Goal: Information Seeking & Learning: Check status

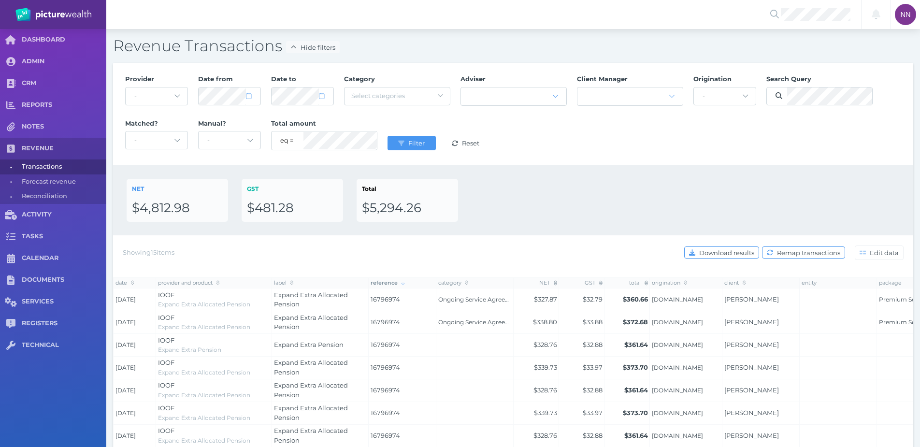
select select "25"
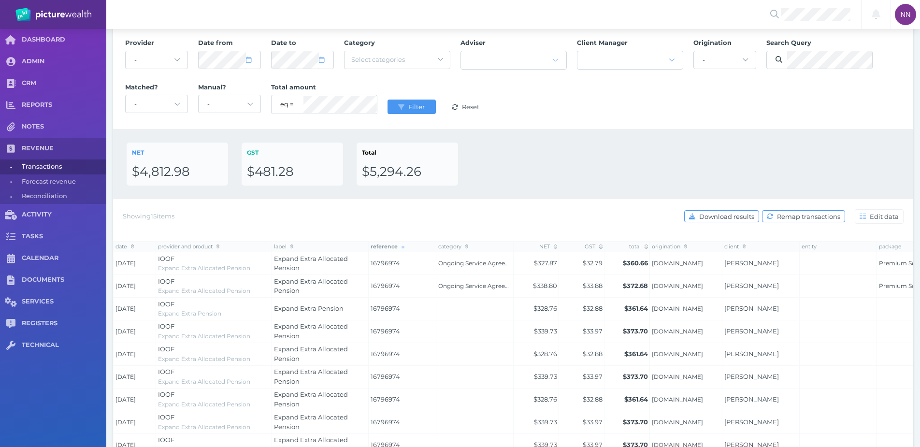
click at [784, 119] on div "Provider - Acuity Fee Revenue Acuity Trustee Advocate Private Wealth Pty Ltd AI…" at bounding box center [513, 77] width 786 height 89
click at [395, 104] on span "submit" at bounding box center [400, 107] width 13 height 8
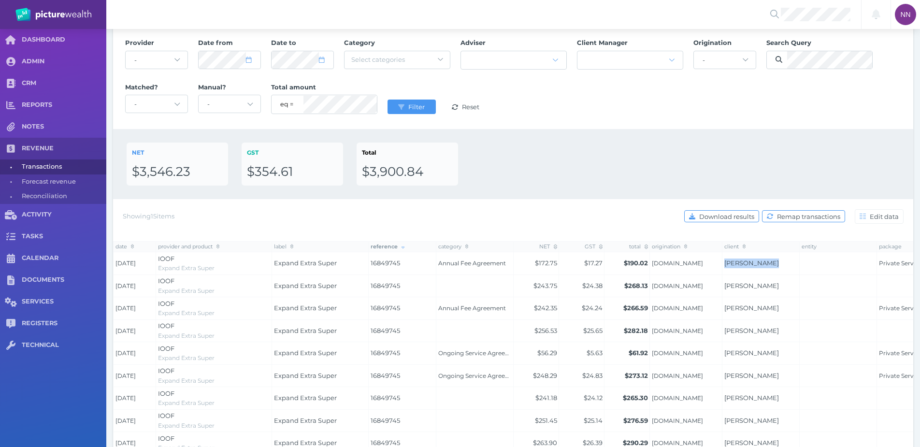
drag, startPoint x: 773, startPoint y: 263, endPoint x: 712, endPoint y: 265, distance: 60.4
click at [712, 265] on tr "[DATE] IOOF Expand Extra Super Expand Extra Super 16849745 Annual Fee Agreement…" at bounding box center [573, 263] width 920 height 23
copy tr "[PERSON_NAME]"
click at [403, 109] on icon "submit" at bounding box center [401, 107] width 6 height 6
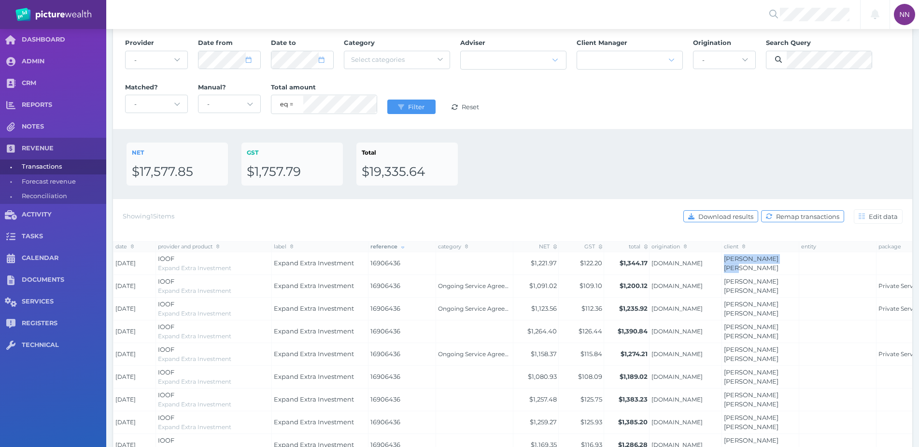
drag, startPoint x: 723, startPoint y: 263, endPoint x: 794, endPoint y: 262, distance: 70.5
click at [794, 262] on td "[PERSON_NAME] [PERSON_NAME]" at bounding box center [760, 263] width 77 height 23
copy link "[PERSON_NAME] [PERSON_NAME]"
click at [391, 112] on button "Filter" at bounding box center [411, 106] width 48 height 14
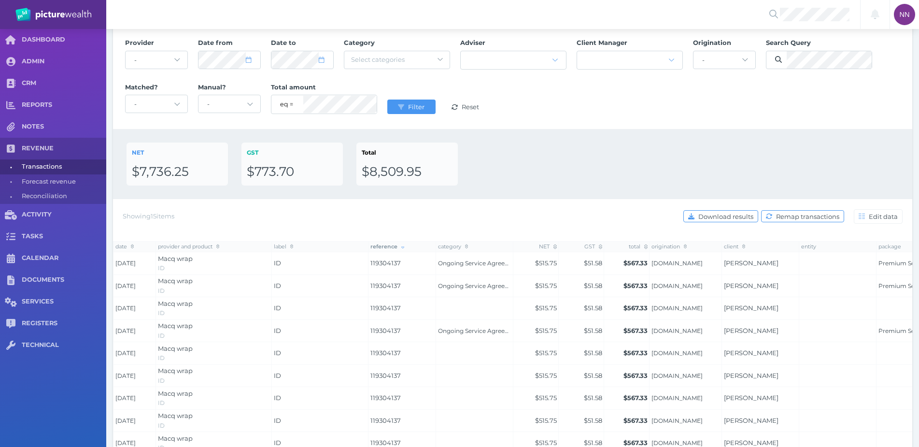
drag, startPoint x: 792, startPoint y: 266, endPoint x: 723, endPoint y: 269, distance: 68.1
click at [723, 269] on td "[PERSON_NAME]" at bounding box center [760, 263] width 77 height 23
copy link "[PERSON_NAME]"
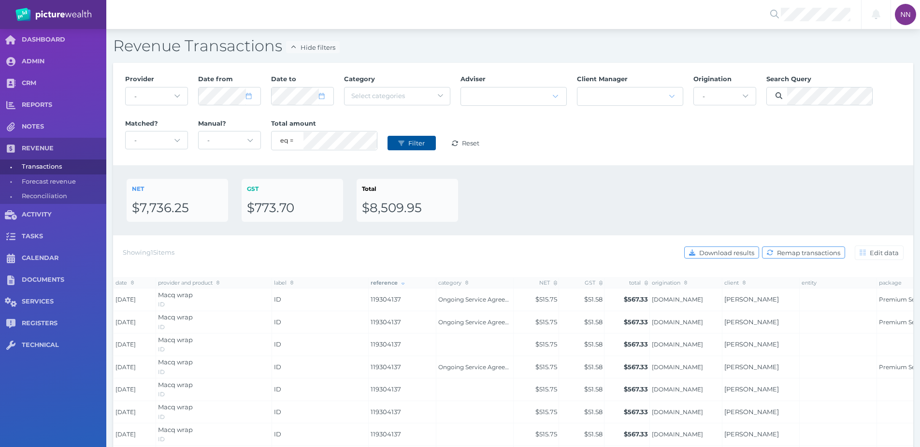
click at [402, 146] on span "submit" at bounding box center [400, 143] width 13 height 8
drag, startPoint x: 768, startPoint y: 302, endPoint x: 725, endPoint y: 289, distance: 44.8
click at [429, 146] on button "Filter" at bounding box center [411, 143] width 48 height 14
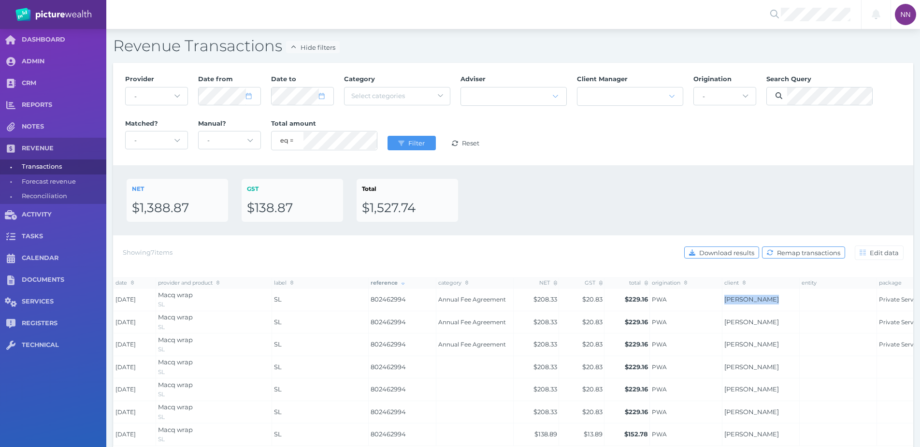
drag, startPoint x: 772, startPoint y: 298, endPoint x: 713, endPoint y: 301, distance: 59.0
click at [713, 301] on tr "[DATE] Macq wrap SL SL 802462994 Annual Fee Agreement $208.33 $20.83 $229.16 PW…" at bounding box center [573, 299] width 920 height 23
click at [435, 140] on button "Filter" at bounding box center [411, 143] width 48 height 14
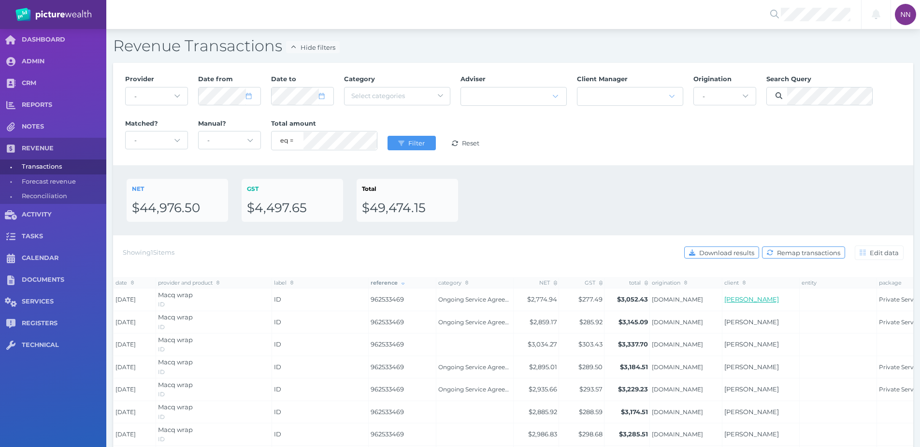
drag, startPoint x: 761, startPoint y: 305, endPoint x: 723, endPoint y: 292, distance: 39.3
click at [723, 292] on td "[PERSON_NAME]" at bounding box center [760, 299] width 77 height 23
copy link "[PERSON_NAME]"
click at [762, 174] on div "NET $44,976.50 GST $4,497.65 Total $49,474.15" at bounding box center [513, 200] width 800 height 70
click at [409, 145] on span "Filter" at bounding box center [417, 143] width 23 height 8
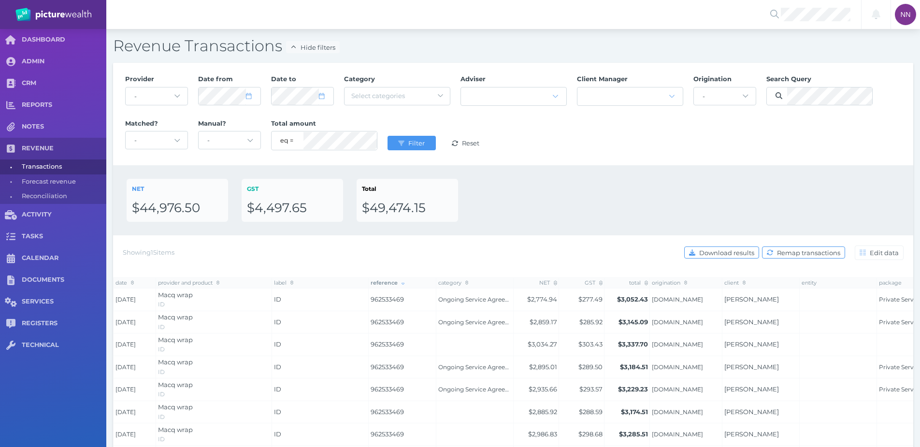
click at [606, 147] on div "Provider - Acuity Fee Revenue Acuity Trustee Advocate Private Wealth Pty Ltd AI…" at bounding box center [513, 114] width 786 height 89
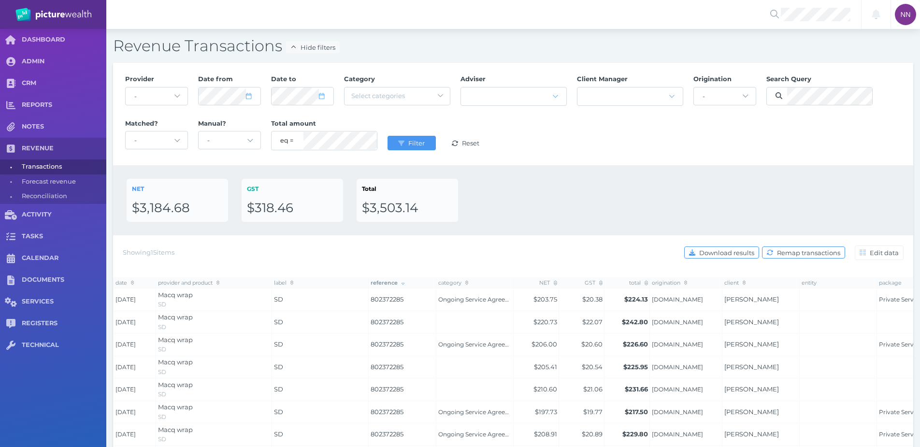
click at [715, 151] on div "Provider - Acuity Fee Revenue Acuity Trustee Advocate Private Wealth Pty Ltd AI…" at bounding box center [513, 114] width 786 height 89
click at [410, 145] on span "Filter" at bounding box center [417, 143] width 23 height 8
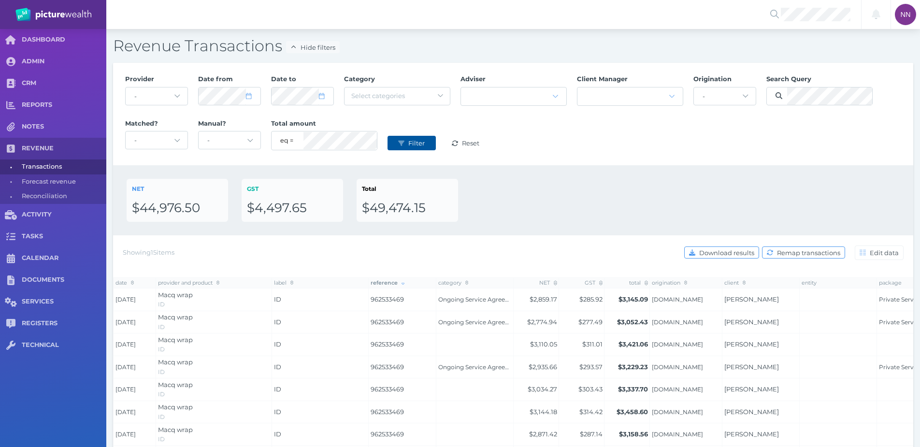
click at [406, 139] on button "Filter" at bounding box center [411, 143] width 48 height 14
click at [771, 179] on div "NET $44,976.50 GST $4,497.65 Total $49,474.15" at bounding box center [513, 200] width 773 height 43
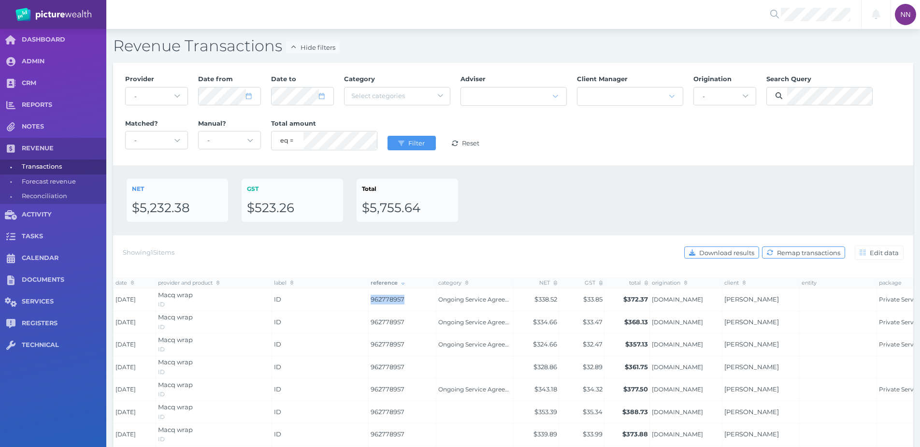
drag, startPoint x: 375, startPoint y: 302, endPoint x: 361, endPoint y: 302, distance: 14.0
click at [361, 302] on tr "[DATE] Macq wrap ID ID 962778957 Ongoing Service Agreement $338.52 $33.85 $372.…" at bounding box center [573, 299] width 920 height 23
copy tr "962778957"
click at [794, 139] on div "Provider - Acuity Fee Revenue Acuity Trustee Advocate Private Wealth Pty Ltd AI…" at bounding box center [513, 114] width 786 height 89
click at [410, 133] on div "Filter Reset" at bounding box center [438, 143] width 113 height 30
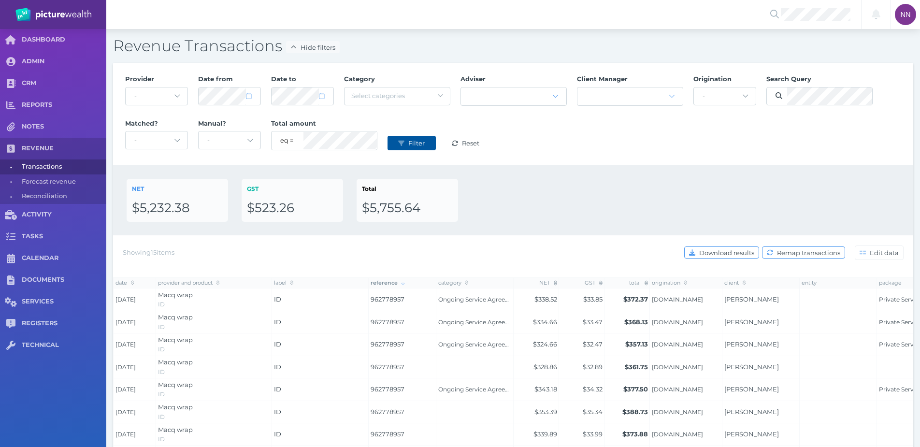
click at [411, 141] on span "Filter" at bounding box center [417, 143] width 23 height 8
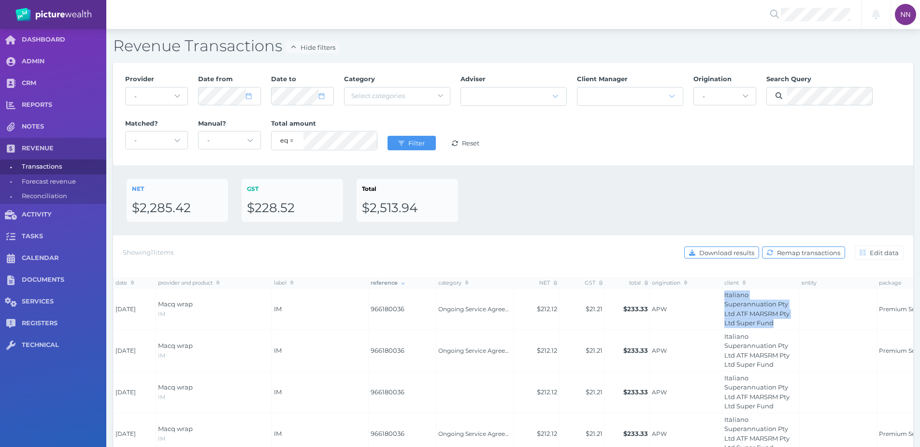
drag, startPoint x: 773, startPoint y: 323, endPoint x: 723, endPoint y: 296, distance: 56.6
click at [723, 296] on td "Italiano Superannuation Pty Ltd ATF MARSRM Pty Ltd Super Fund" at bounding box center [760, 309] width 77 height 42
copy link "Italiano Superannuation Pty Ltd ATF MARSRM Pty Ltd Super Fund"
click at [832, 112] on div "Search Query" at bounding box center [819, 92] width 116 height 44
click at [429, 144] on button "Filter" at bounding box center [411, 143] width 48 height 14
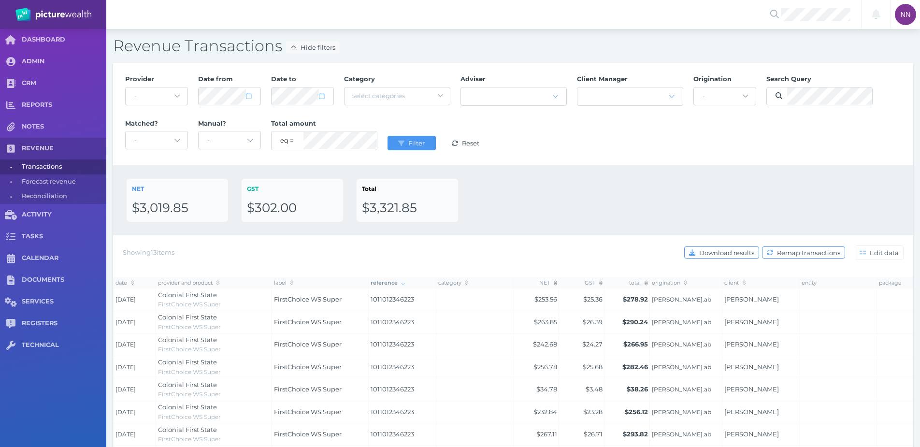
drag, startPoint x: 787, startPoint y: 298, endPoint x: 722, endPoint y: 300, distance: 64.7
click at [722, 300] on td "[PERSON_NAME]" at bounding box center [760, 299] width 77 height 23
copy link "[PERSON_NAME]"
click at [426, 141] on span "Filter" at bounding box center [417, 143] width 23 height 8
drag, startPoint x: 799, startPoint y: 299, endPoint x: 723, endPoint y: 304, distance: 76.5
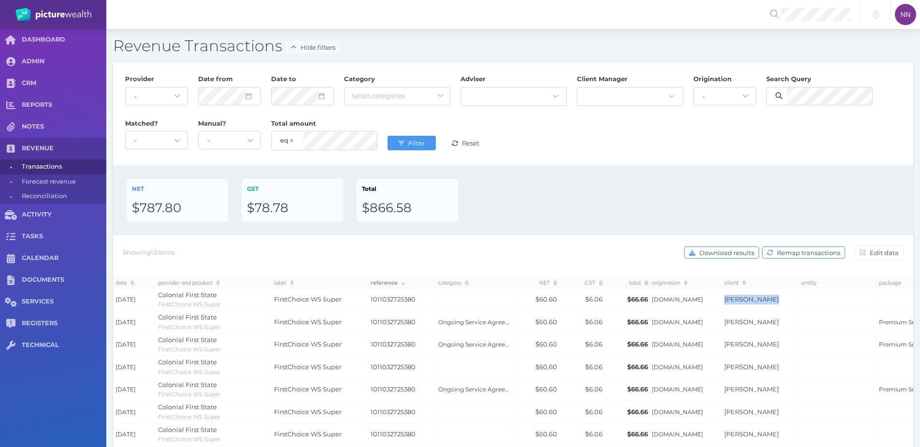
click at [723, 304] on tr "[DATE] Colonial First State FirstChoice WS Super FirstChoice WS Super 101103272…" at bounding box center [573, 299] width 920 height 23
copy link "[PERSON_NAME]"
drag, startPoint x: 415, startPoint y: 300, endPoint x: 369, endPoint y: 302, distance: 45.9
click at [369, 302] on td "1011032725380" at bounding box center [402, 299] width 68 height 23
copy span "1011032725380"
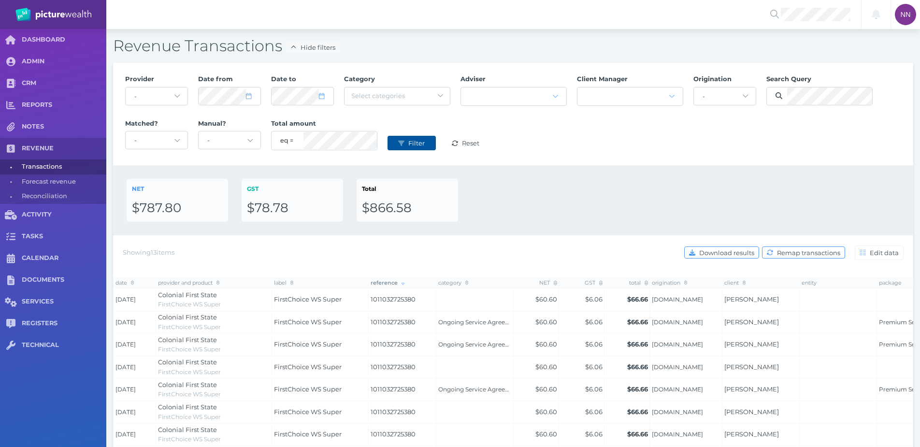
click at [418, 145] on span "Filter" at bounding box center [417, 143] width 23 height 8
click at [701, 193] on div "NET $4,136.34 GST $413.66 Total $4,550.00" at bounding box center [513, 200] width 773 height 43
click at [419, 147] on button "Filter" at bounding box center [411, 143] width 48 height 14
click at [789, 144] on div "Provider - Acuity Fee Revenue Acuity Trustee Advocate Private Wealth Pty Ltd AI…" at bounding box center [513, 114] width 786 height 89
drag, startPoint x: 420, startPoint y: 301, endPoint x: 369, endPoint y: 300, distance: 50.7
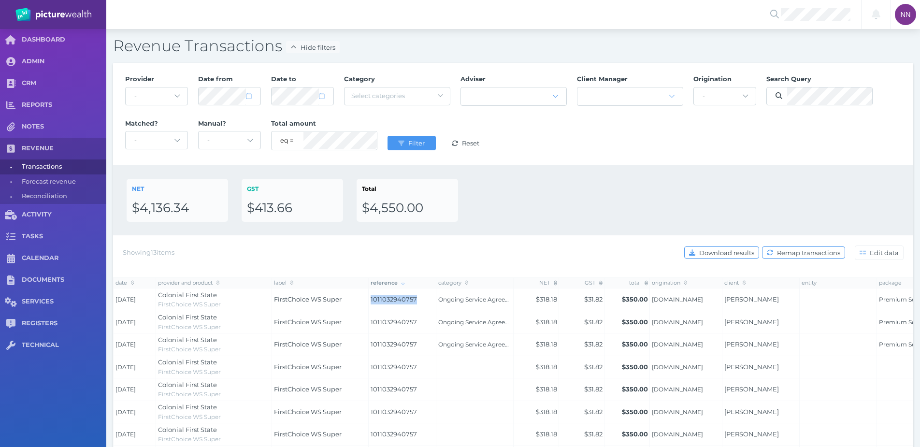
click at [369, 300] on td "1011032940757" at bounding box center [402, 299] width 68 height 23
copy span "1011032940757"
click at [418, 136] on button "Filter" at bounding box center [411, 143] width 48 height 14
drag, startPoint x: 793, startPoint y: 299, endPoint x: 721, endPoint y: 303, distance: 72.1
click at [721, 303] on tr "[DATE] Colonial First State FirstChoice WS Super FirstChoice WS Super 101103621…" at bounding box center [573, 299] width 920 height 23
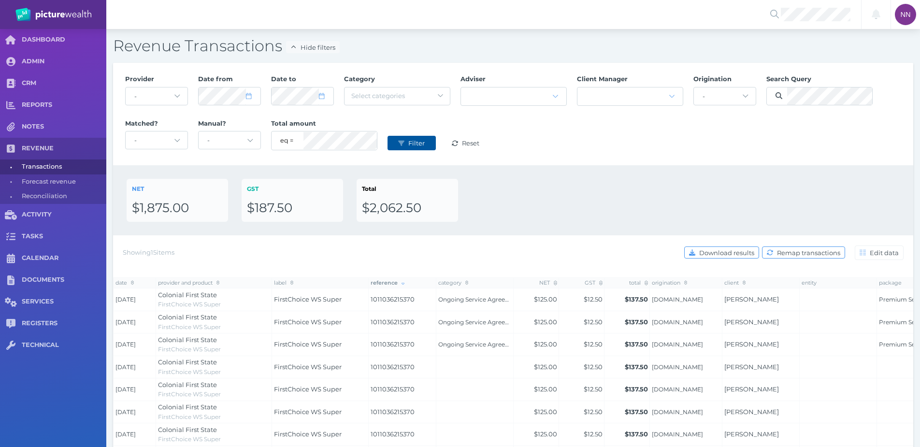
click at [408, 137] on button "Filter" at bounding box center [411, 143] width 48 height 14
drag, startPoint x: 765, startPoint y: 304, endPoint x: 723, endPoint y: 298, distance: 42.4
click at [723, 298] on td "[PERSON_NAME]" at bounding box center [760, 299] width 77 height 23
click at [413, 149] on button "Filter" at bounding box center [411, 143] width 48 height 14
drag, startPoint x: 767, startPoint y: 302, endPoint x: 723, endPoint y: 293, distance: 45.5
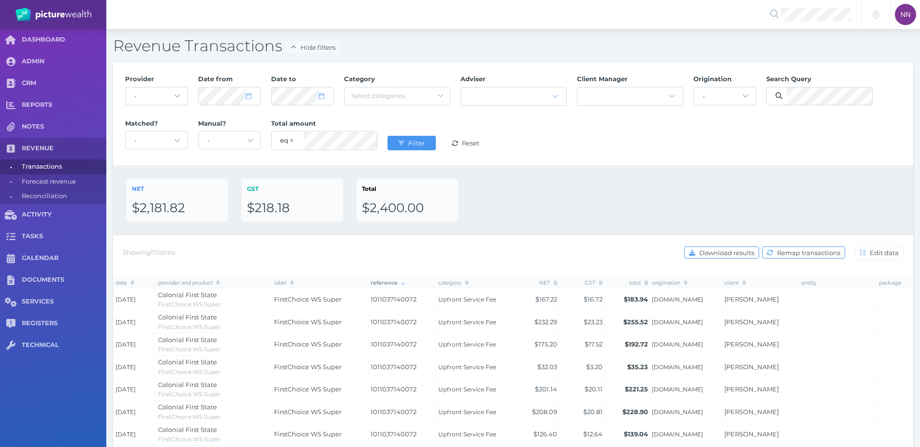
click at [722, 298] on td "[PERSON_NAME]" at bounding box center [760, 299] width 77 height 23
click at [429, 137] on button "Filter" at bounding box center [411, 143] width 48 height 14
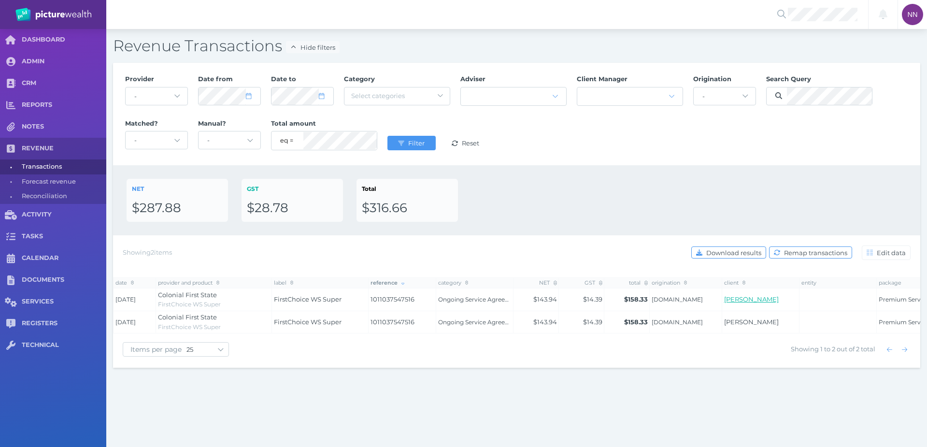
drag, startPoint x: 790, startPoint y: 298, endPoint x: 725, endPoint y: 302, distance: 64.9
click at [725, 302] on td "[PERSON_NAME]" at bounding box center [760, 299] width 77 height 23
click at [411, 138] on button "Filter" at bounding box center [411, 143] width 48 height 14
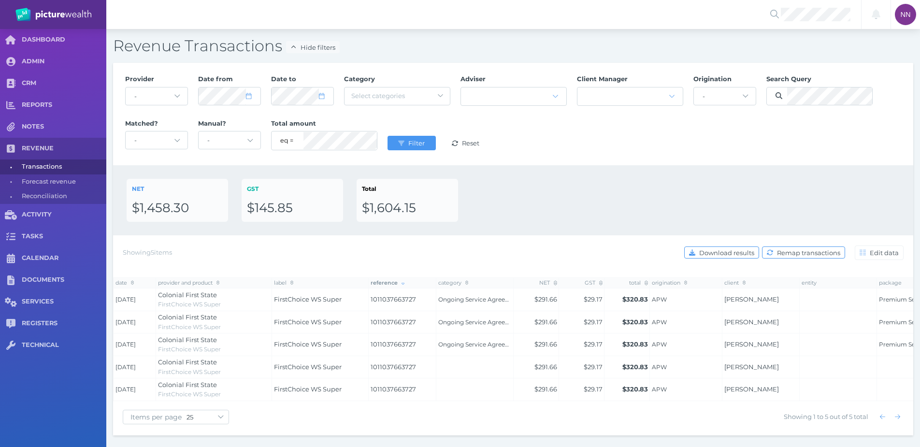
drag, startPoint x: 753, startPoint y: 305, endPoint x: 724, endPoint y: 299, distance: 30.0
click at [724, 299] on td "[PERSON_NAME]" at bounding box center [760, 299] width 77 height 23
click at [419, 142] on span "Filter" at bounding box center [417, 143] width 23 height 8
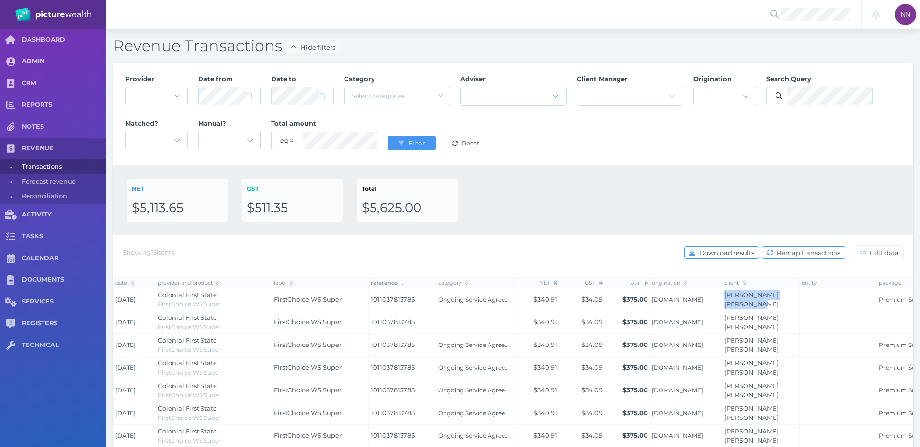
drag, startPoint x: 751, startPoint y: 304, endPoint x: 718, endPoint y: 292, distance: 34.8
click at [718, 292] on tr "[DATE] Colonial First State FirstChoice WS Super FirstChoice WS Super 101103781…" at bounding box center [573, 299] width 920 height 23
click at [392, 145] on button "Filter" at bounding box center [411, 143] width 48 height 14
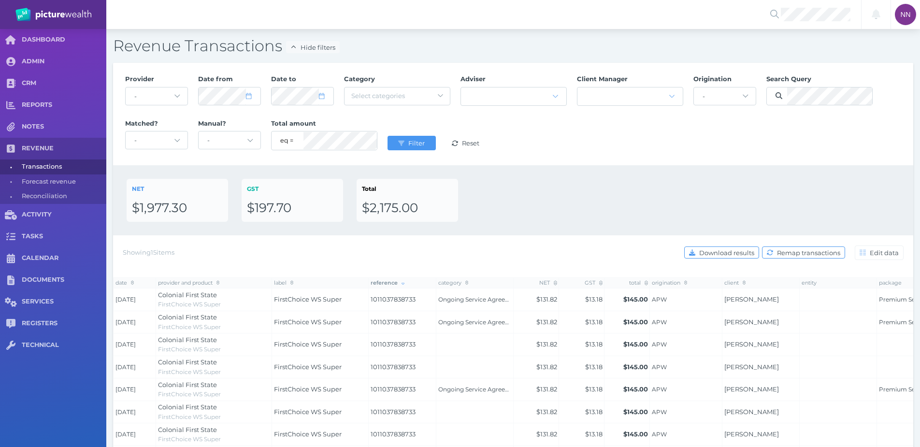
drag, startPoint x: 791, startPoint y: 305, endPoint x: 720, endPoint y: 297, distance: 70.9
click at [720, 297] on tr "[DATE] Colonial First State FirstChoice WS Super FirstChoice WS Super 101103783…" at bounding box center [573, 299] width 920 height 23
click at [415, 142] on span "Filter" at bounding box center [417, 143] width 23 height 8
drag, startPoint x: 780, startPoint y: 301, endPoint x: 720, endPoint y: 299, distance: 60.9
click at [720, 301] on tr "[DATE] Colonial First State FirstChoice WS Super FirstChoice WS Super 101103795…" at bounding box center [573, 299] width 920 height 23
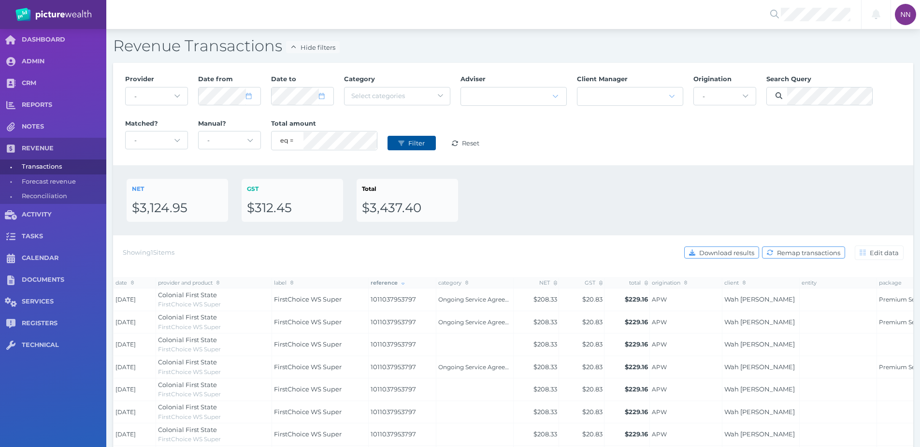
click at [407, 143] on span "Filter" at bounding box center [417, 143] width 23 height 8
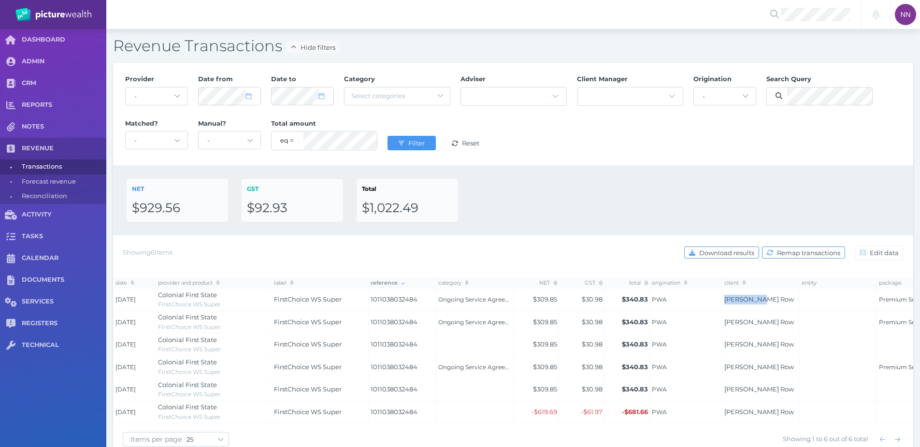
drag, startPoint x: 774, startPoint y: 300, endPoint x: 710, endPoint y: 298, distance: 63.8
click at [710, 298] on tr "[DATE] Colonial First State FirstChoice WS Super FirstChoice WS Super 101103803…" at bounding box center [573, 299] width 920 height 23
click at [431, 146] on button "Filter" at bounding box center [411, 143] width 48 height 14
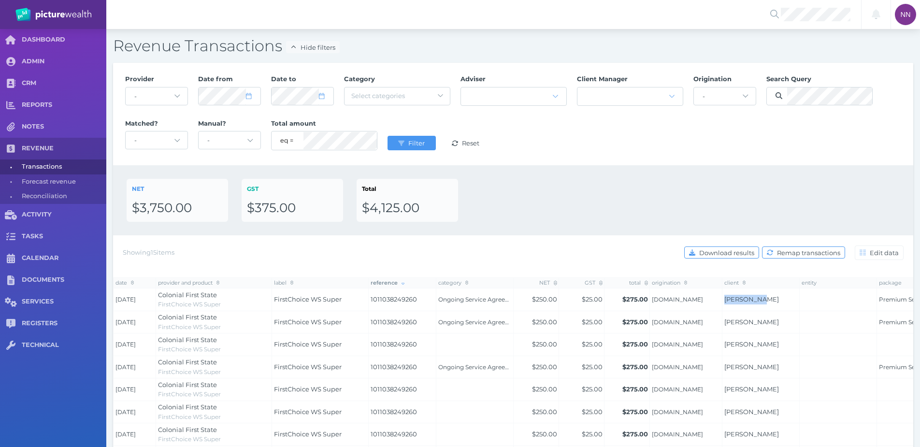
drag, startPoint x: 766, startPoint y: 301, endPoint x: 722, endPoint y: 301, distance: 44.9
click at [722, 301] on td "[PERSON_NAME]" at bounding box center [760, 299] width 77 height 23
click at [421, 144] on span "Filter" at bounding box center [417, 143] width 23 height 8
drag, startPoint x: 763, startPoint y: 301, endPoint x: 722, endPoint y: 299, distance: 40.6
click at [722, 299] on td "[PERSON_NAME]" at bounding box center [760, 299] width 77 height 23
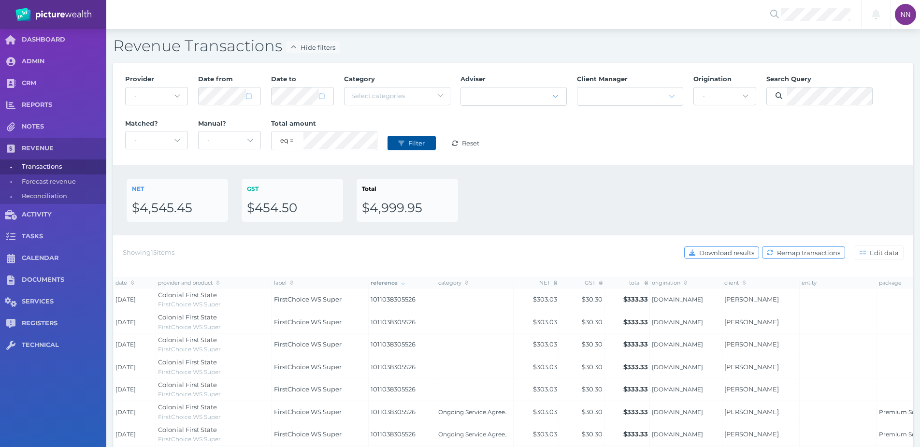
click at [415, 142] on span "Filter" at bounding box center [417, 143] width 23 height 8
drag, startPoint x: 763, startPoint y: 303, endPoint x: 719, endPoint y: 301, distance: 43.5
click at [719, 301] on tr "[DATE] Colonial First State FirstChoice WS Super FirstChoice WS Super 101103830…" at bounding box center [573, 299] width 920 height 23
click at [407, 141] on button "Filter" at bounding box center [411, 143] width 48 height 14
click at [403, 147] on button "Filter" at bounding box center [411, 143] width 48 height 14
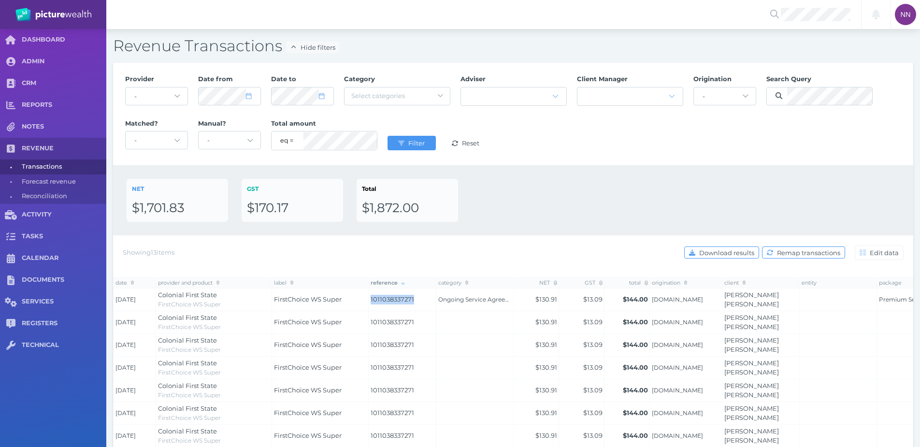
drag, startPoint x: 419, startPoint y: 302, endPoint x: 370, endPoint y: 299, distance: 49.3
click at [370, 299] on span "1011038337271" at bounding box center [402, 300] width 64 height 10
drag, startPoint x: 794, startPoint y: 298, endPoint x: 718, endPoint y: 301, distance: 75.4
click at [718, 301] on tr "[DATE] Colonial First State FirstChoice WS Super FirstChoice WS Super 101103833…" at bounding box center [573, 299] width 920 height 23
click at [432, 140] on button "Filter" at bounding box center [411, 143] width 48 height 14
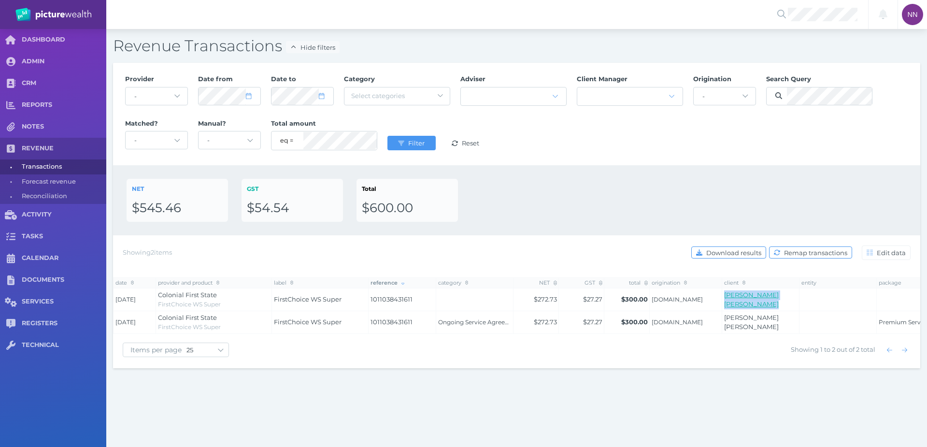
drag, startPoint x: 771, startPoint y: 303, endPoint x: 725, endPoint y: 301, distance: 45.9
click at [725, 304] on tr "[DATE] Colonial First State FirstChoice WS Super FirstChoice WS Super 101103843…" at bounding box center [573, 299] width 920 height 23
click at [419, 145] on span "Filter" at bounding box center [417, 143] width 23 height 8
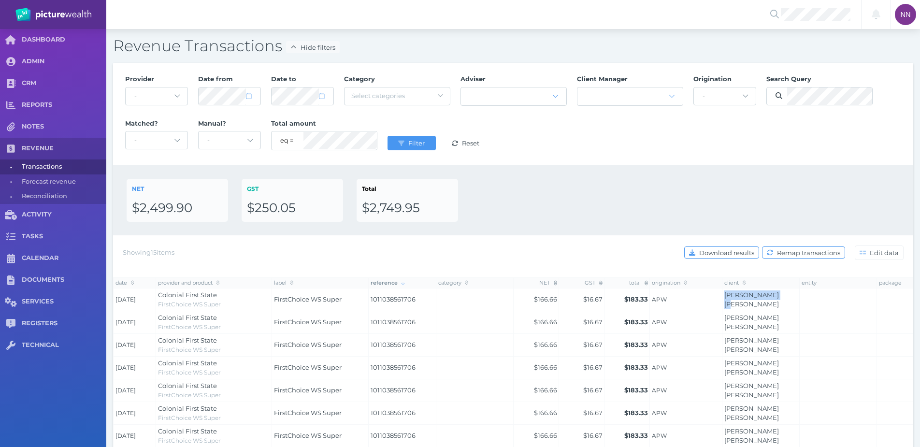
drag, startPoint x: 784, startPoint y: 303, endPoint x: 723, endPoint y: 303, distance: 60.9
click at [723, 303] on td "[PERSON_NAME] [PERSON_NAME]" at bounding box center [760, 299] width 77 height 23
click at [415, 137] on button "Filter" at bounding box center [411, 143] width 48 height 14
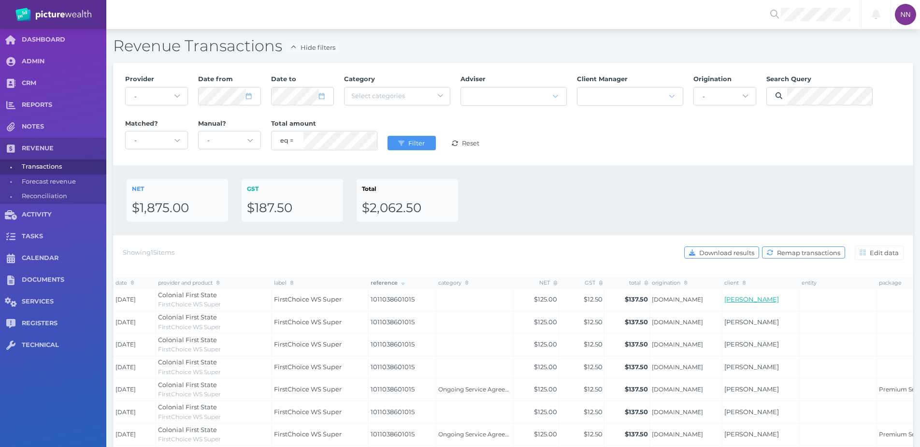
drag, startPoint x: 783, startPoint y: 299, endPoint x: 726, endPoint y: 302, distance: 57.5
click at [726, 302] on td "[PERSON_NAME]" at bounding box center [760, 299] width 77 height 23
click at [413, 148] on button "Filter" at bounding box center [411, 143] width 48 height 14
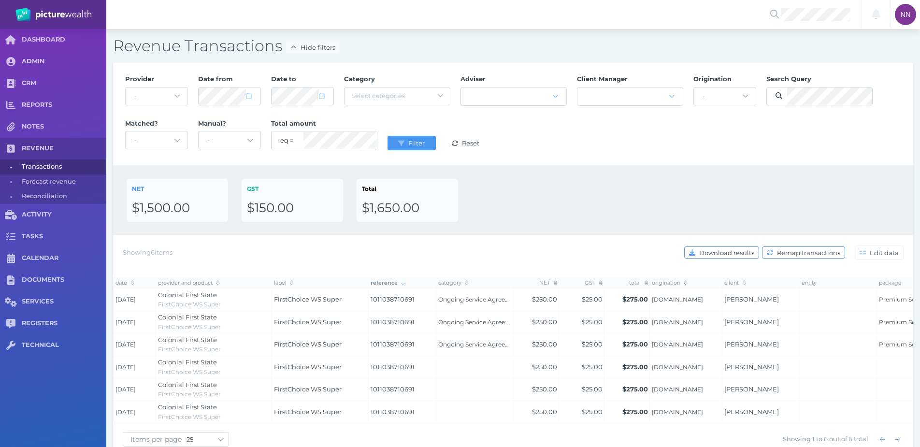
drag, startPoint x: 785, startPoint y: 298, endPoint x: 720, endPoint y: 298, distance: 65.2
click at [720, 298] on tr "[DATE] Colonial First State FirstChoice WS Super FirstChoice WS Super 101103871…" at bounding box center [573, 299] width 920 height 23
click at [414, 146] on span "Filter" at bounding box center [417, 143] width 23 height 8
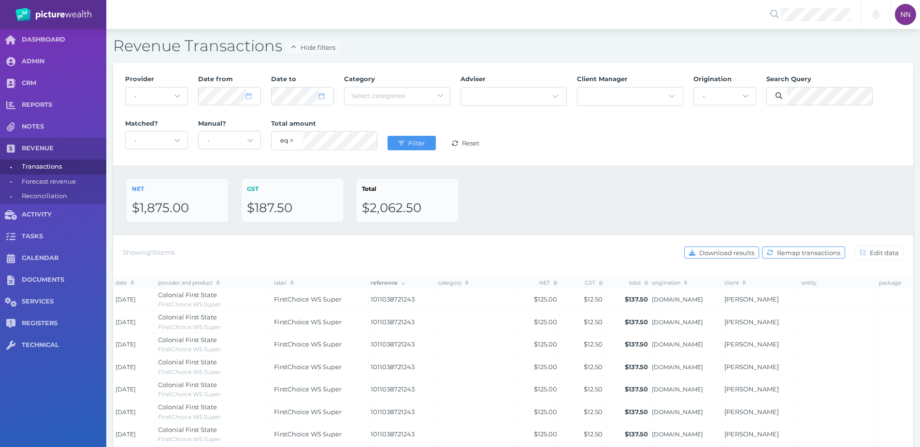
drag, startPoint x: 792, startPoint y: 300, endPoint x: 720, endPoint y: 300, distance: 72.0
click at [720, 300] on tr "[DATE] Colonial First State FirstChoice WS Super FirstChoice WS Super 101103872…" at bounding box center [573, 299] width 920 height 23
click at [427, 142] on span "Filter" at bounding box center [417, 143] width 23 height 8
drag, startPoint x: 793, startPoint y: 301, endPoint x: 712, endPoint y: 302, distance: 81.1
click at [712, 302] on tr "[DATE] Colonial First State FirstChoice WS Super FirstChoice WS Super 101103880…" at bounding box center [573, 299] width 920 height 23
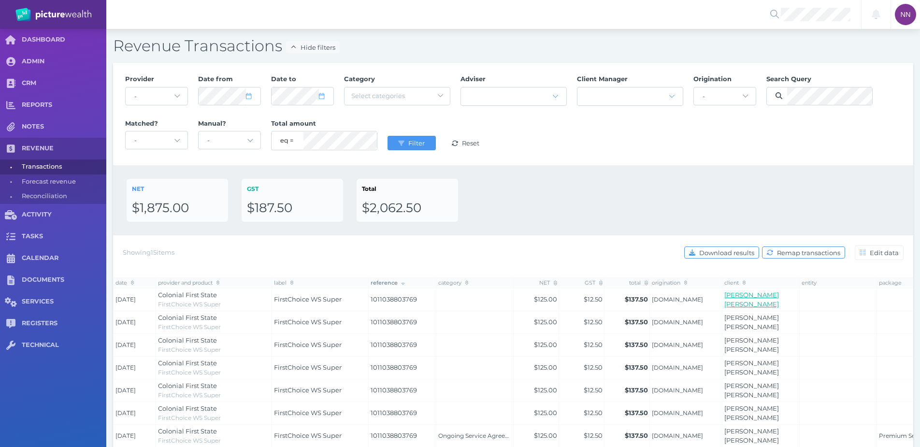
click at [754, 301] on link "[PERSON_NAME] [PERSON_NAME]" at bounding box center [751, 299] width 55 height 17
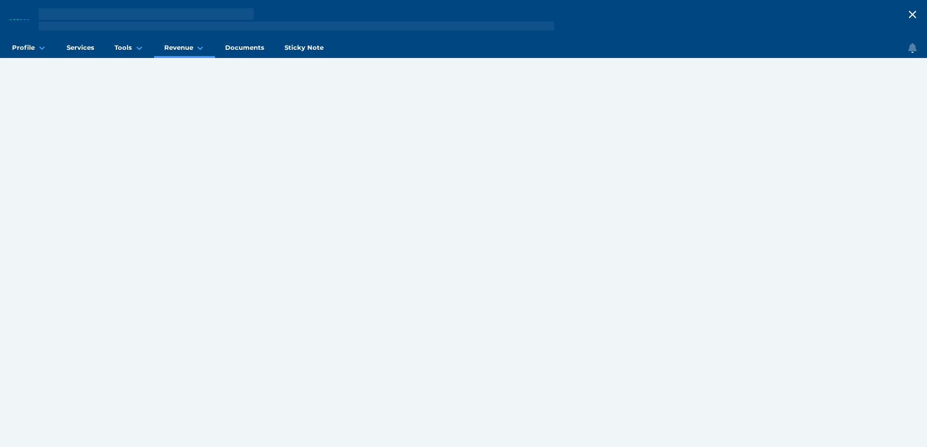
select select "25"
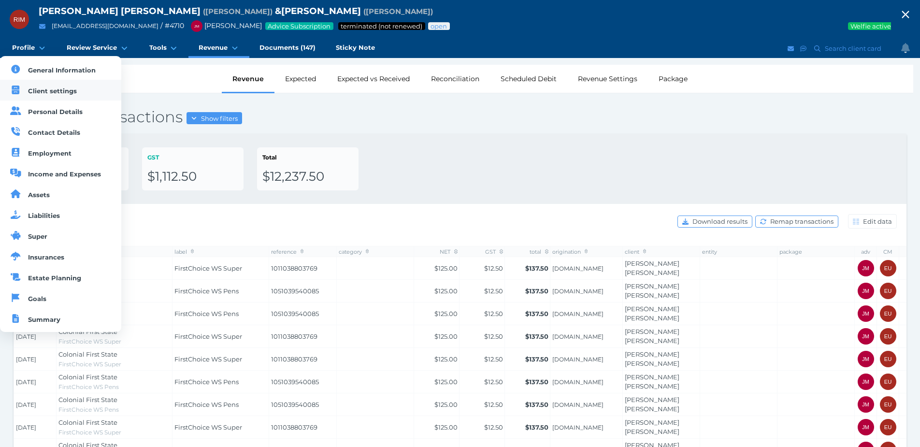
click at [66, 92] on span "Client settings" at bounding box center [52, 91] width 49 height 8
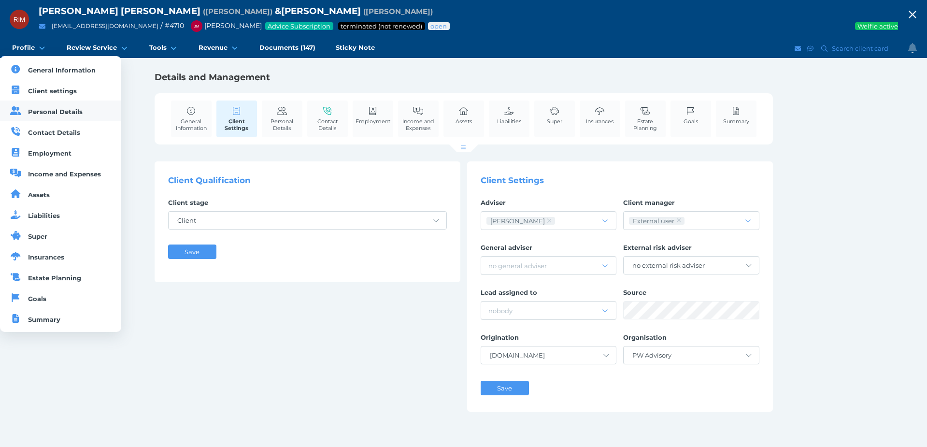
click at [68, 102] on link "Personal Details" at bounding box center [60, 110] width 121 height 21
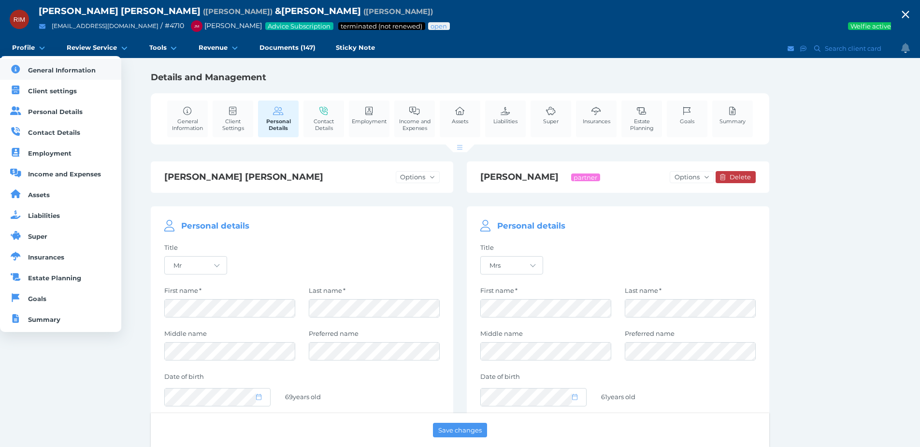
click at [62, 73] on span "General Information" at bounding box center [62, 70] width 68 height 8
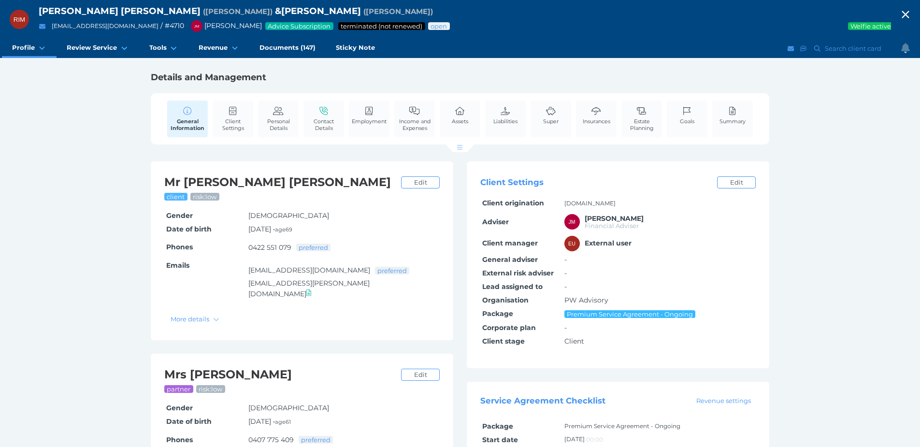
click at [911, 14] on icon "button" at bounding box center [905, 14] width 12 height 14
select select "25"
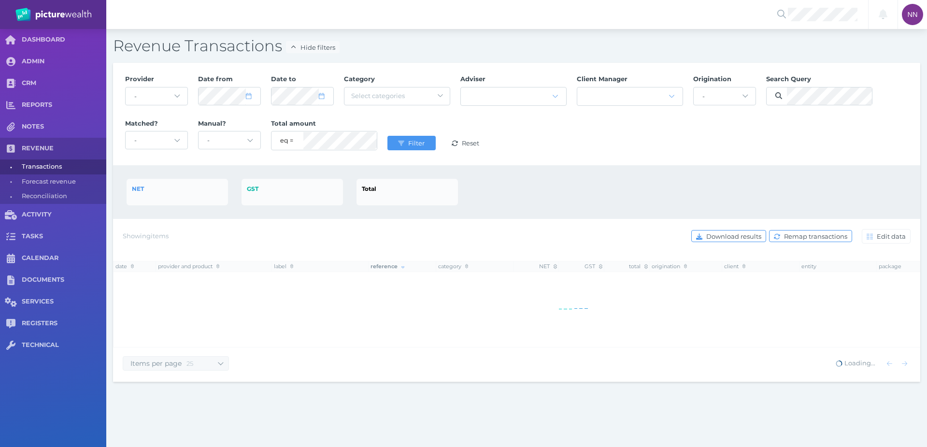
click at [806, 107] on div at bounding box center [819, 96] width 106 height 24
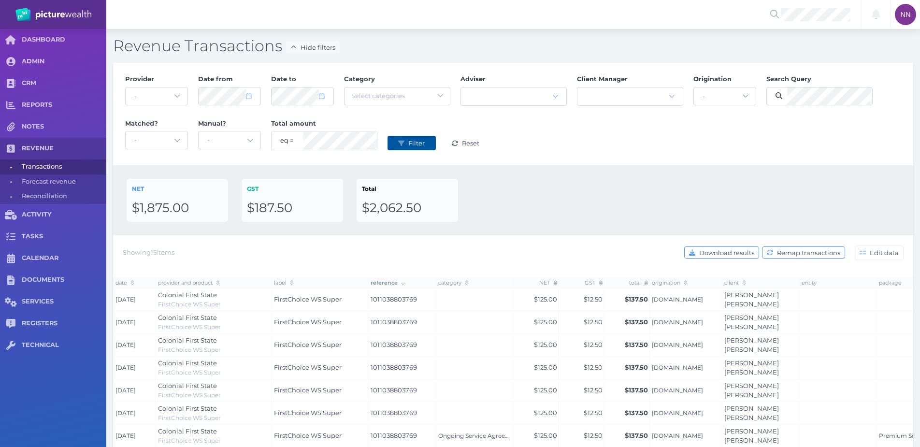
click at [422, 144] on span "Filter" at bounding box center [417, 143] width 23 height 8
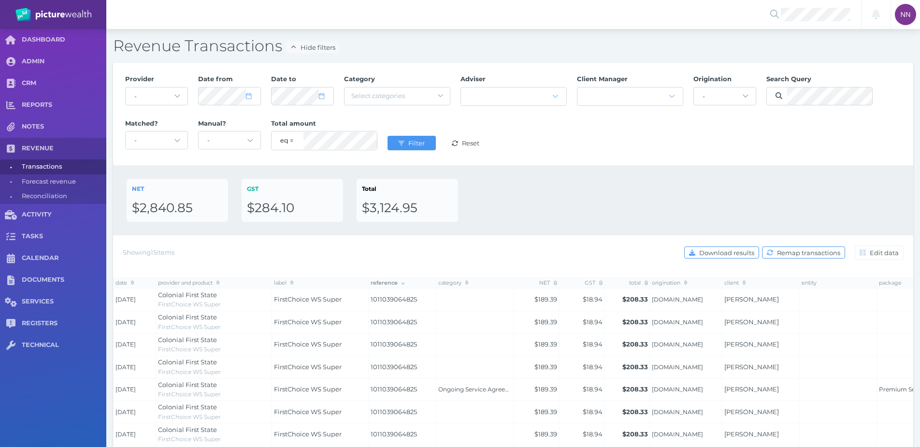
drag, startPoint x: 783, startPoint y: 299, endPoint x: 715, endPoint y: 298, distance: 68.1
click at [715, 298] on tr "[DATE] Colonial First State FirstChoice WS Super FirstChoice WS Super 101103906…" at bounding box center [573, 299] width 920 height 23
click at [417, 150] on button "Filter" at bounding box center [411, 143] width 48 height 14
drag, startPoint x: 791, startPoint y: 298, endPoint x: 730, endPoint y: 198, distance: 117.0
click at [722, 298] on td "[PERSON_NAME]" at bounding box center [760, 299] width 77 height 23
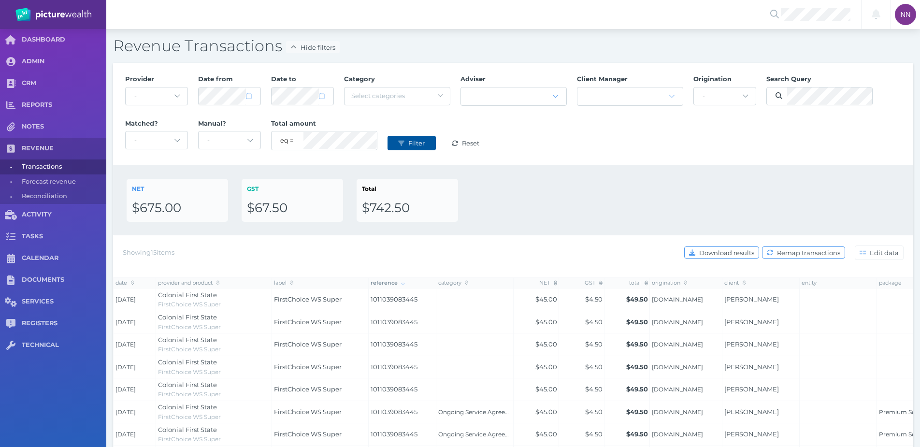
click at [420, 143] on span "Filter" at bounding box center [417, 143] width 23 height 8
drag, startPoint x: 792, startPoint y: 301, endPoint x: 724, endPoint y: 305, distance: 67.7
click at [724, 305] on td "[PERSON_NAME]" at bounding box center [760, 299] width 77 height 23
click at [402, 139] on span "submit" at bounding box center [400, 143] width 13 height 8
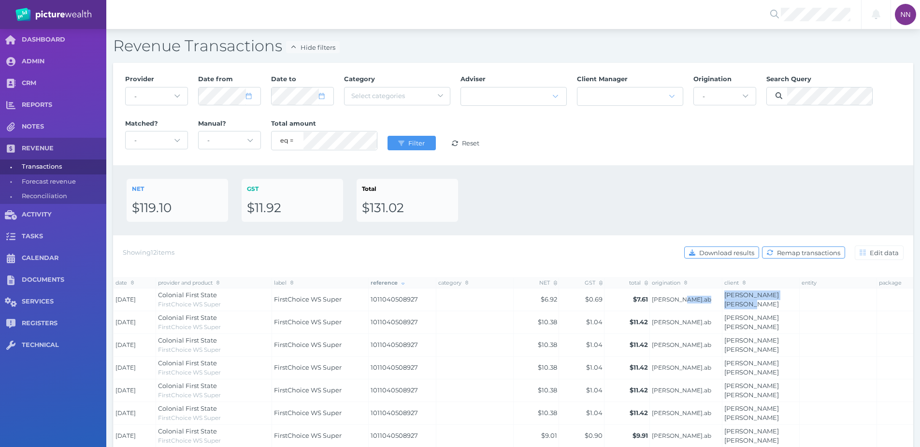
drag, startPoint x: 798, startPoint y: 301, endPoint x: 723, endPoint y: 260, distance: 85.8
click at [712, 301] on tr "[DATE] Colonial First State FirstChoice WS Super FirstChoice WS Super 101104050…" at bounding box center [573, 299] width 920 height 23
click at [807, 83] on div "Search Query" at bounding box center [819, 92] width 116 height 44
click at [413, 137] on button "Filter" at bounding box center [411, 143] width 48 height 14
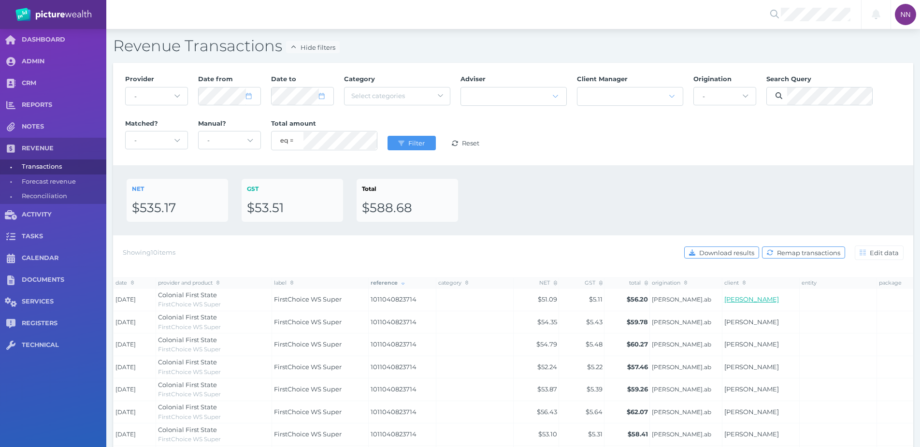
drag, startPoint x: 764, startPoint y: 303, endPoint x: 725, endPoint y: 292, distance: 40.8
click at [725, 292] on td "[PERSON_NAME]" at bounding box center [760, 299] width 77 height 23
click at [396, 144] on span "submit" at bounding box center [400, 143] width 13 height 8
drag, startPoint x: 771, startPoint y: 300, endPoint x: 723, endPoint y: 299, distance: 48.3
click at [723, 299] on td "[PERSON_NAME]" at bounding box center [760, 299] width 77 height 23
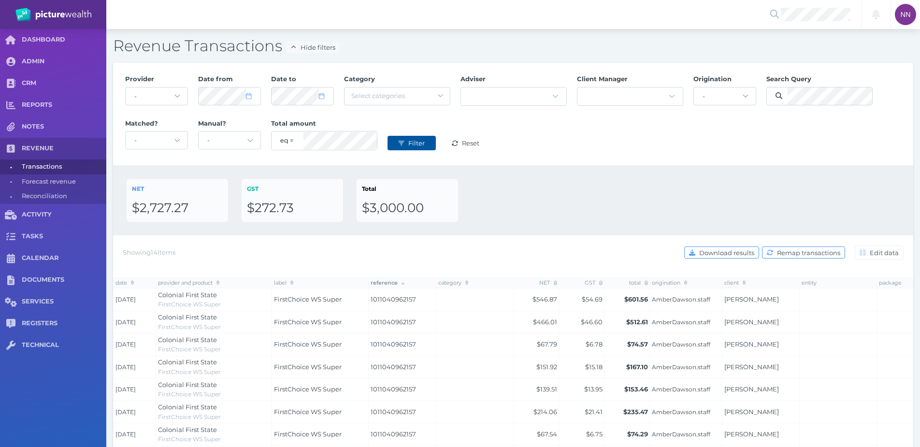
click at [401, 138] on button "Filter" at bounding box center [411, 143] width 48 height 14
drag, startPoint x: 786, startPoint y: 299, endPoint x: 725, endPoint y: 302, distance: 61.4
click at [725, 302] on td "[PERSON_NAME]" at bounding box center [760, 299] width 77 height 23
click at [417, 145] on span "Filter" at bounding box center [417, 143] width 23 height 8
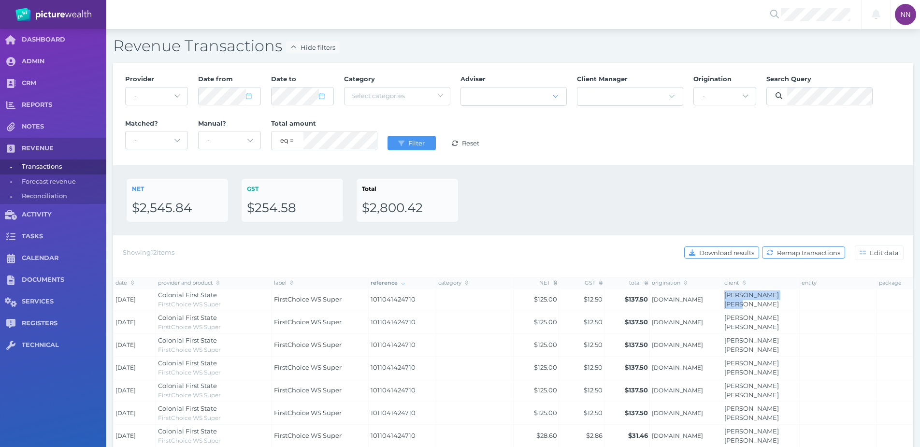
drag, startPoint x: 795, startPoint y: 301, endPoint x: 722, endPoint y: 305, distance: 73.5
click at [722, 305] on td "[PERSON_NAME] [PERSON_NAME]" at bounding box center [760, 299] width 77 height 23
click at [403, 148] on button "Filter" at bounding box center [411, 143] width 48 height 14
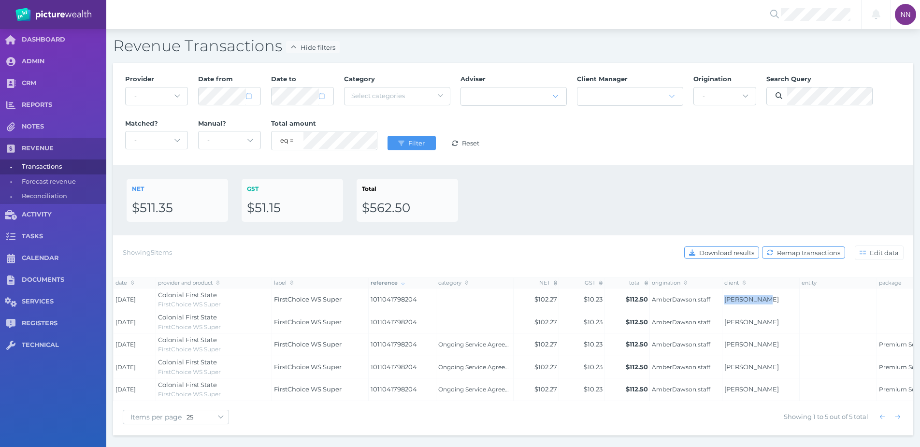
drag, startPoint x: 776, startPoint y: 298, endPoint x: 715, endPoint y: 302, distance: 60.5
click at [715, 302] on tr "[DATE] Colonial First State FirstChoice WS Super FirstChoice WS Super 101104179…" at bounding box center [573, 299] width 920 height 23
click at [422, 139] on button "Filter" at bounding box center [411, 143] width 48 height 14
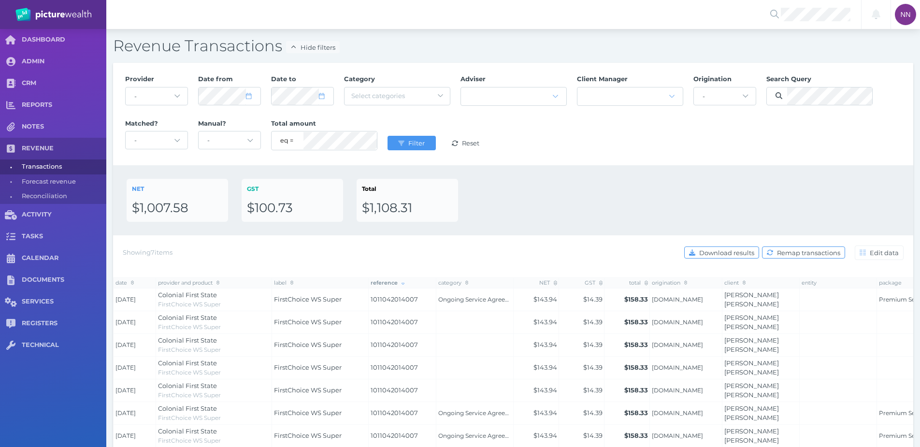
drag, startPoint x: 791, startPoint y: 299, endPoint x: 728, endPoint y: 150, distance: 161.9
click at [719, 300] on tr "[DATE] Colonial First State FirstChoice WS Super FirstChoice WS Super 101104201…" at bounding box center [573, 299] width 920 height 23
click at [419, 136] on button "Filter" at bounding box center [411, 143] width 48 height 14
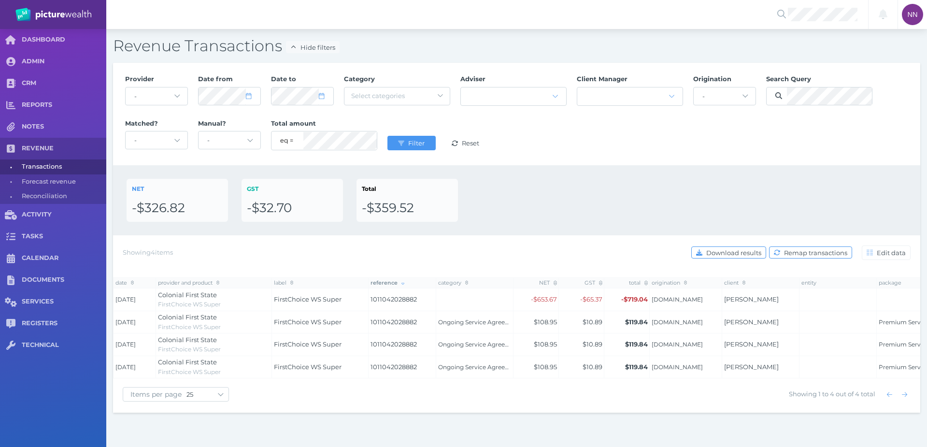
drag, startPoint x: 763, startPoint y: 302, endPoint x: 712, endPoint y: 301, distance: 50.2
click at [712, 301] on tr "[DATE] Colonial First State FirstChoice WS Super FirstChoice WS Super 101104202…" at bounding box center [573, 299] width 920 height 23
click at [778, 310] on td "[PERSON_NAME]" at bounding box center [760, 299] width 77 height 23
drag, startPoint x: 769, startPoint y: 300, endPoint x: 723, endPoint y: 300, distance: 46.8
click at [723, 300] on td "[PERSON_NAME]" at bounding box center [760, 299] width 77 height 23
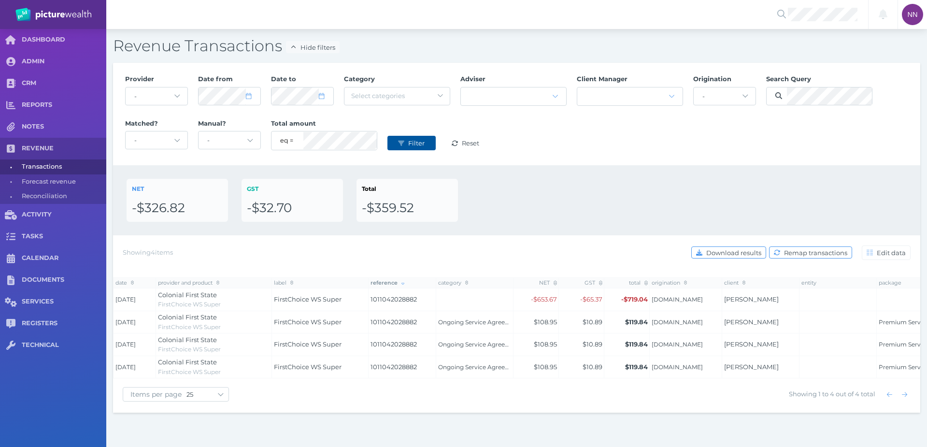
click at [425, 141] on span "Filter" at bounding box center [417, 143] width 23 height 8
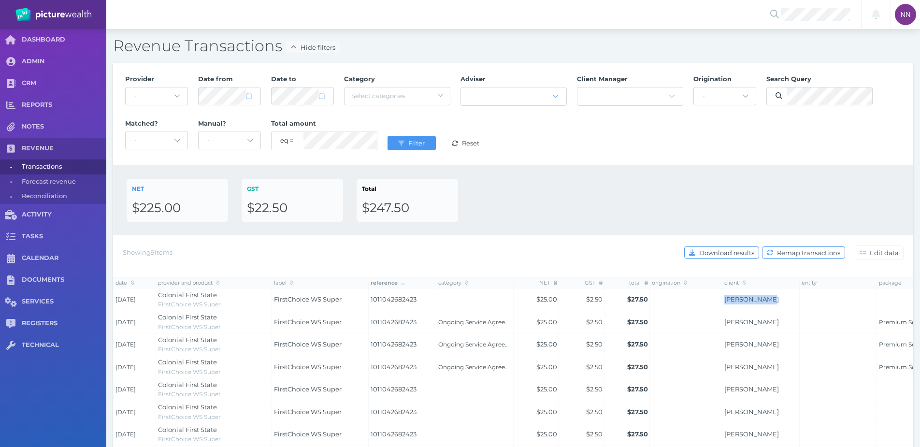
drag, startPoint x: 769, startPoint y: 295, endPoint x: 722, endPoint y: 306, distance: 48.6
click at [722, 306] on td "[PERSON_NAME]" at bounding box center [760, 299] width 77 height 23
click at [791, 85] on div at bounding box center [819, 96] width 106 height 24
click at [413, 143] on span "Filter" at bounding box center [417, 143] width 23 height 8
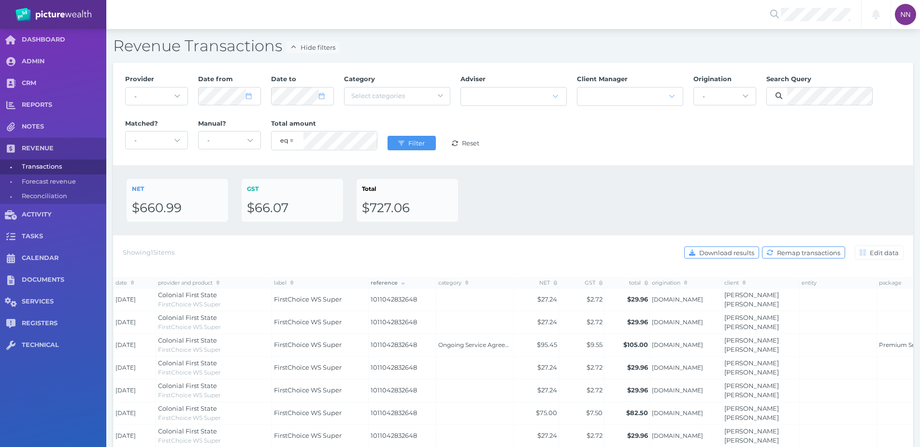
drag, startPoint x: 780, startPoint y: 301, endPoint x: 720, endPoint y: 300, distance: 60.4
click at [720, 300] on tr "[DATE] Colonial First State FirstChoice WS Super FirstChoice WS Super 101104283…" at bounding box center [573, 299] width 920 height 23
click at [820, 84] on div at bounding box center [819, 96] width 106 height 24
click at [413, 141] on span "Filter" at bounding box center [417, 143] width 23 height 8
drag, startPoint x: 739, startPoint y: 300, endPoint x: 723, endPoint y: 302, distance: 15.5
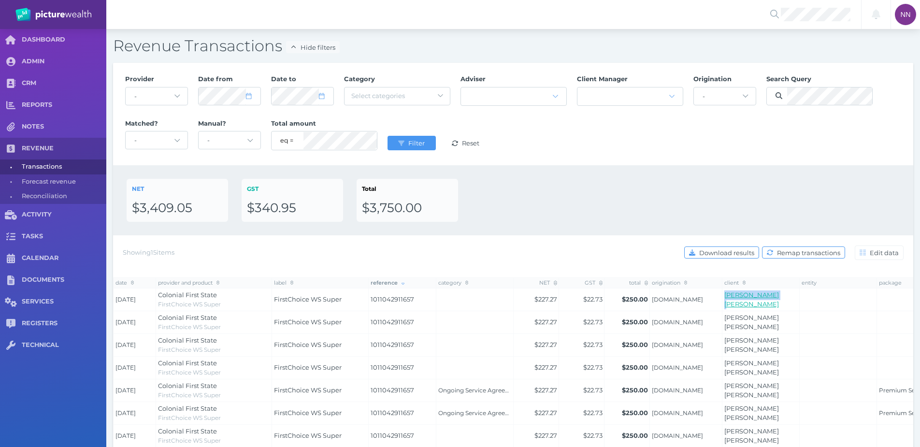
click at [723, 302] on td "[PERSON_NAME] [PERSON_NAME]" at bounding box center [760, 299] width 77 height 23
click at [750, 298] on link "[PERSON_NAME] [PERSON_NAME]" at bounding box center [751, 299] width 55 height 17
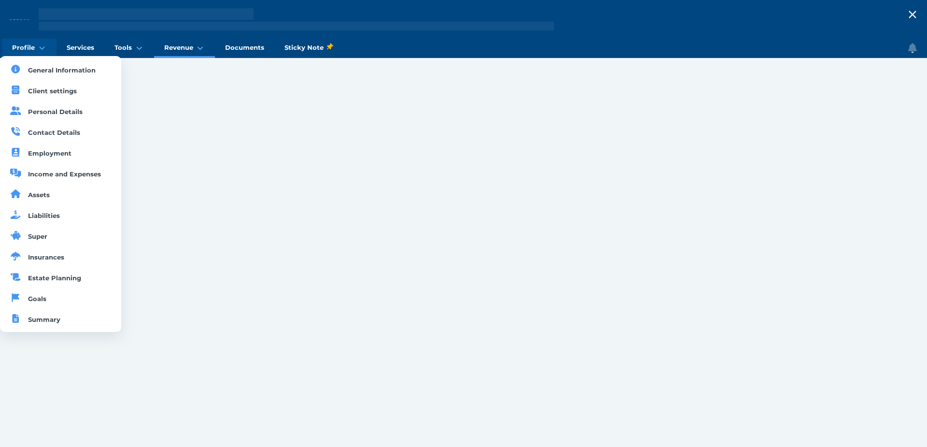
select select "25"
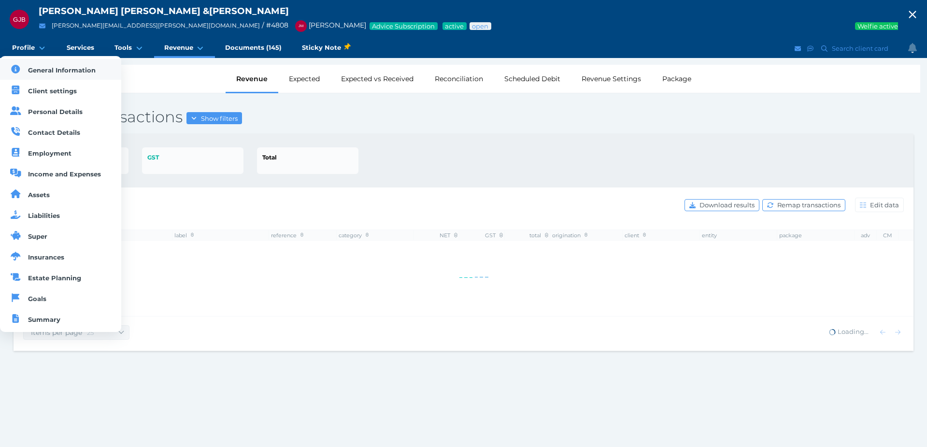
click at [47, 70] on span "General Information" at bounding box center [62, 70] width 68 height 8
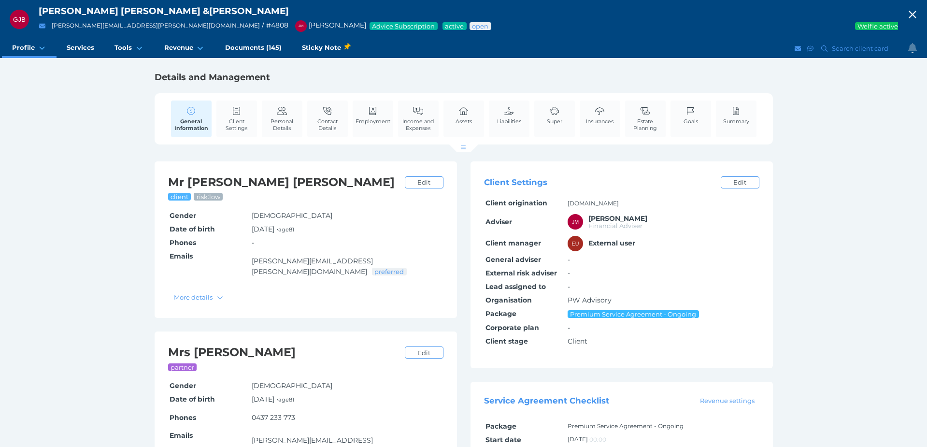
select select "25"
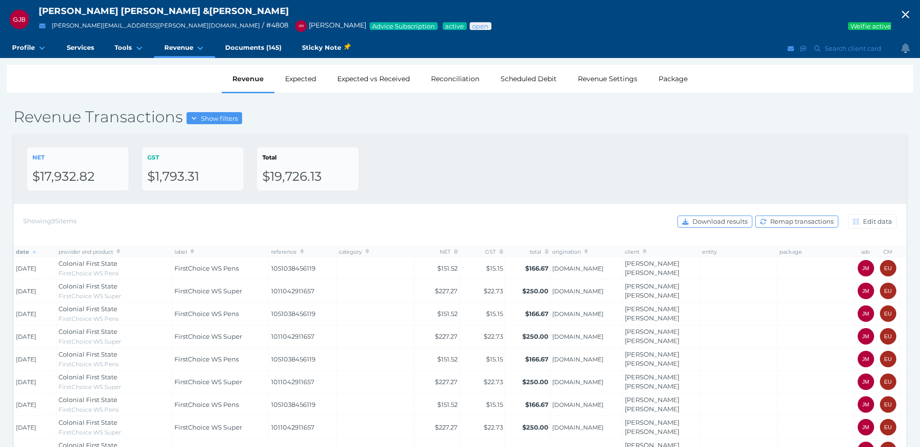
click at [902, 15] on span "button" at bounding box center [905, 15] width 29 height 13
select select "25"
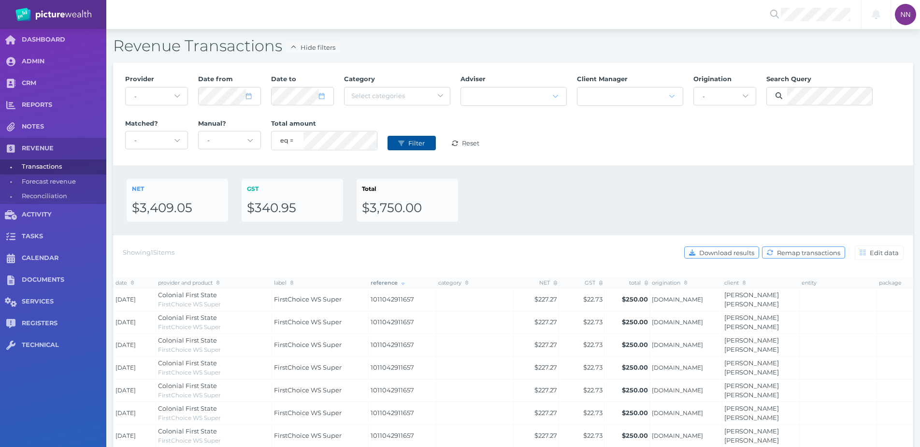
click at [401, 141] on icon "submit" at bounding box center [401, 143] width 6 height 5
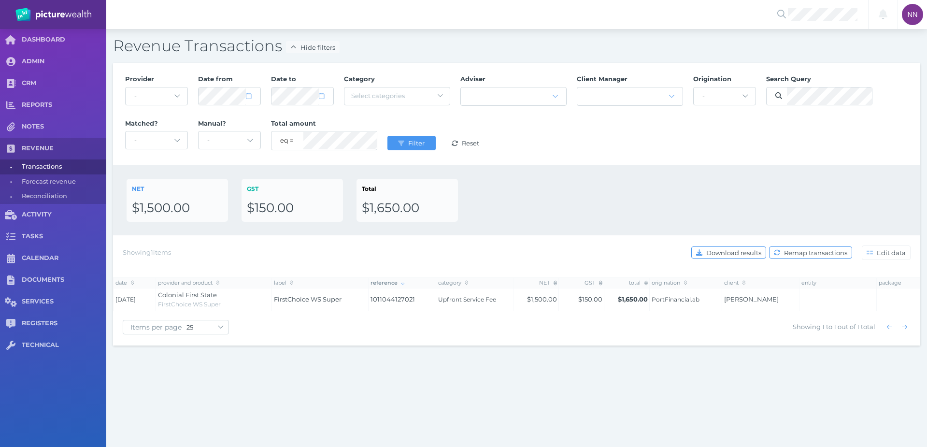
drag, startPoint x: 786, startPoint y: 302, endPoint x: 721, endPoint y: 305, distance: 65.3
click at [721, 305] on tr "[DATE] Colonial First State FirstChoice WS Super FirstChoice WS Super 101104412…" at bounding box center [573, 299] width 920 height 23
click at [415, 143] on span "Filter" at bounding box center [417, 143] width 23 height 8
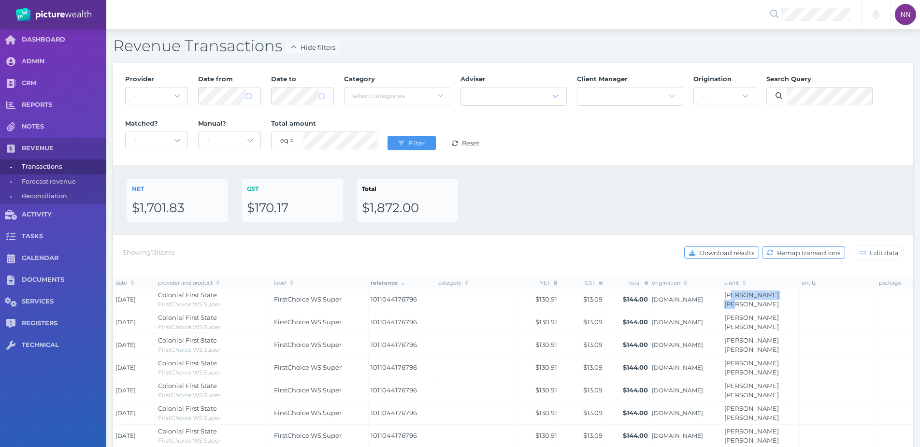
drag, startPoint x: 785, startPoint y: 300, endPoint x: 739, endPoint y: 307, distance: 46.4
click at [822, 309] on td at bounding box center [837, 299] width 77 height 23
drag, startPoint x: 793, startPoint y: 300, endPoint x: 718, endPoint y: 304, distance: 75.0
click at [718, 304] on tr "[DATE] Colonial First State FirstChoice WS Super FirstChoice WS Super 101104417…" at bounding box center [573, 299] width 920 height 23
click at [413, 140] on span "Filter" at bounding box center [417, 143] width 23 height 8
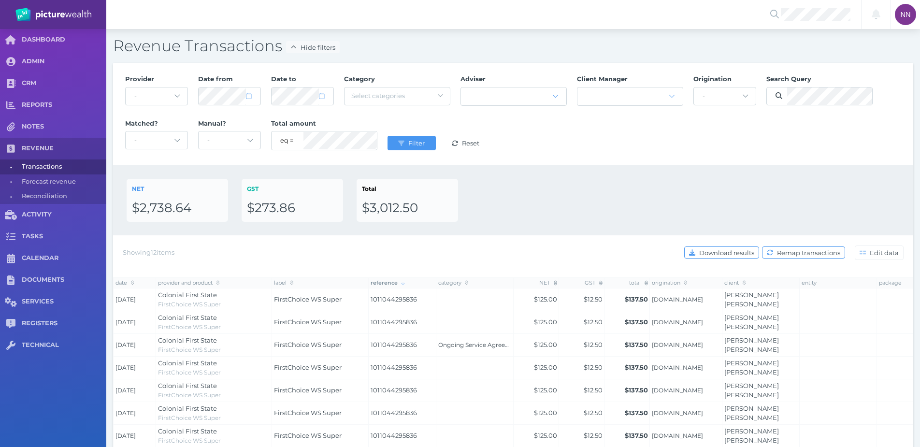
drag, startPoint x: 803, startPoint y: 305, endPoint x: 736, endPoint y: 190, distance: 132.7
click at [721, 302] on tr "[DATE] Colonial First State FirstChoice WS Super FirstChoice WS Super 101104429…" at bounding box center [573, 299] width 920 height 23
click at [414, 146] on span "Filter" at bounding box center [417, 143] width 23 height 8
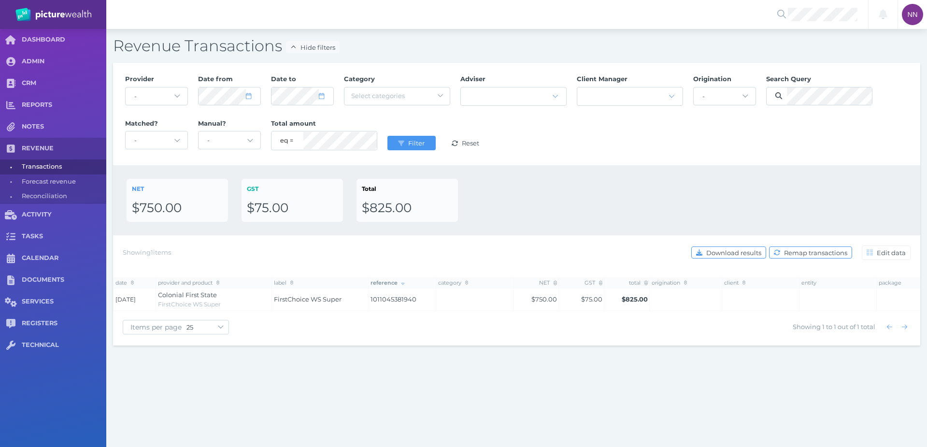
click at [410, 301] on span "1011045381940" at bounding box center [402, 300] width 64 height 10
click at [465, 300] on td at bounding box center [474, 299] width 77 height 23
drag, startPoint x: 425, startPoint y: 299, endPoint x: 357, endPoint y: 298, distance: 68.1
click at [357, 298] on tr "[DATE] Colonial First State FirstChoice WS Super FirstChoice WS Super 101104538…" at bounding box center [573, 299] width 920 height 23
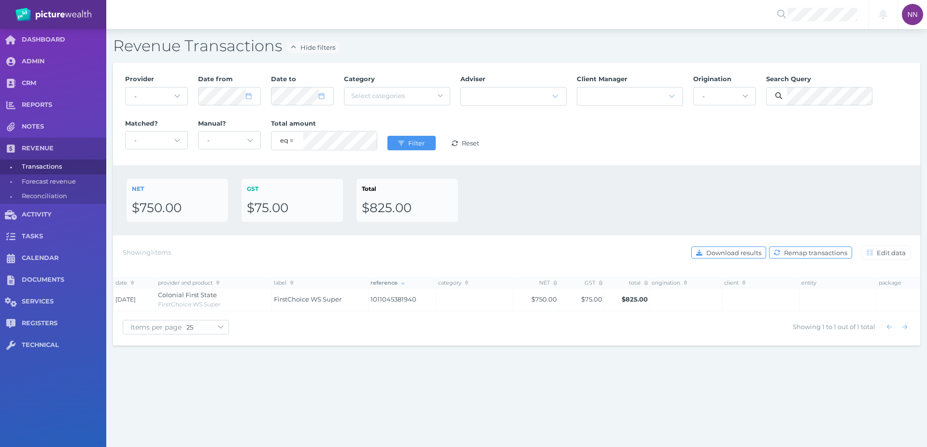
click at [494, 246] on div "Showing 1 items Download results Remap transactions Edit data" at bounding box center [517, 252] width 788 height 20
click at [412, 140] on span "Filter" at bounding box center [417, 143] width 23 height 8
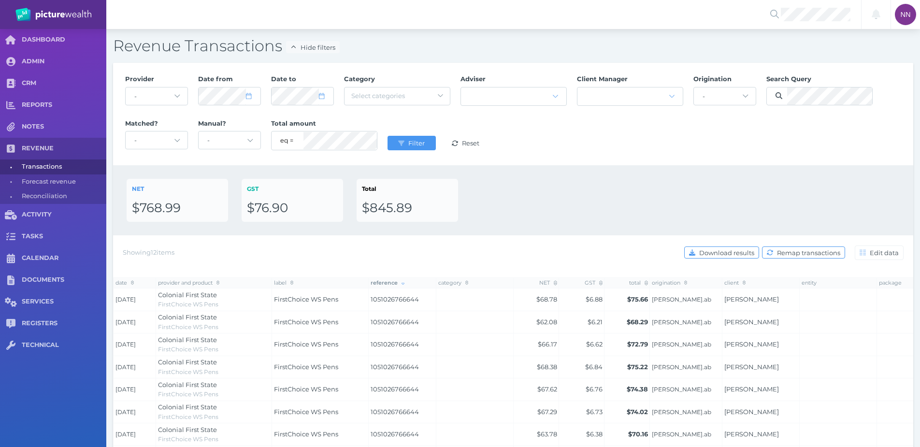
drag, startPoint x: 781, startPoint y: 298, endPoint x: 719, endPoint y: 304, distance: 62.5
click at [719, 304] on tr "[DATE] Colonial First State FirstChoice WS Pens FirstChoice WS Pens 10510267666…" at bounding box center [573, 299] width 920 height 23
click at [720, 303] on td "[PERSON_NAME].ab" at bounding box center [686, 299] width 72 height 23
drag, startPoint x: 783, startPoint y: 302, endPoint x: 711, endPoint y: 194, distance: 129.9
click at [723, 303] on td "[PERSON_NAME]" at bounding box center [760, 299] width 77 height 23
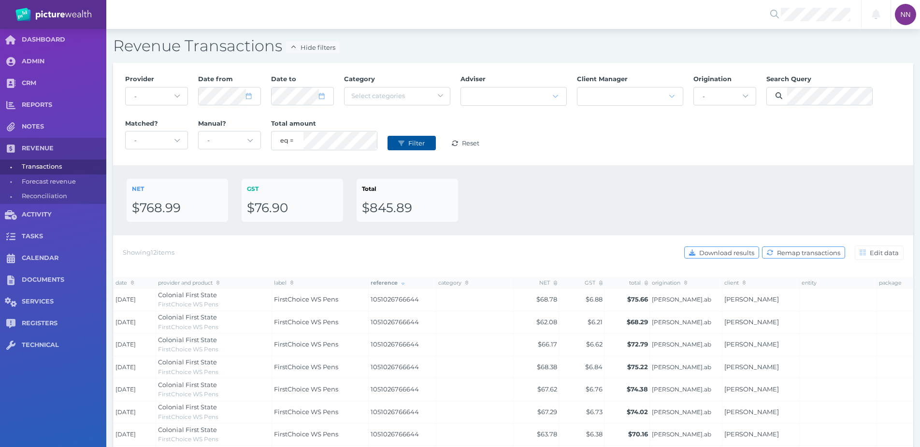
click at [426, 140] on span "Filter" at bounding box center [417, 143] width 23 height 8
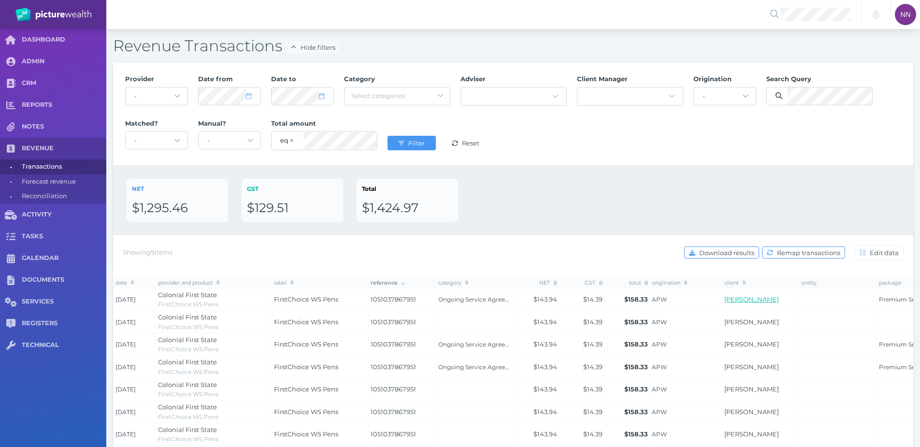
drag, startPoint x: 792, startPoint y: 302, endPoint x: 725, endPoint y: 303, distance: 66.7
click at [725, 303] on td "[PERSON_NAME]" at bounding box center [760, 299] width 77 height 23
click at [410, 140] on span "Filter" at bounding box center [417, 143] width 23 height 8
drag, startPoint x: 784, startPoint y: 304, endPoint x: 725, endPoint y: 294, distance: 60.2
click at [725, 294] on td "[PERSON_NAME]" at bounding box center [760, 299] width 77 height 23
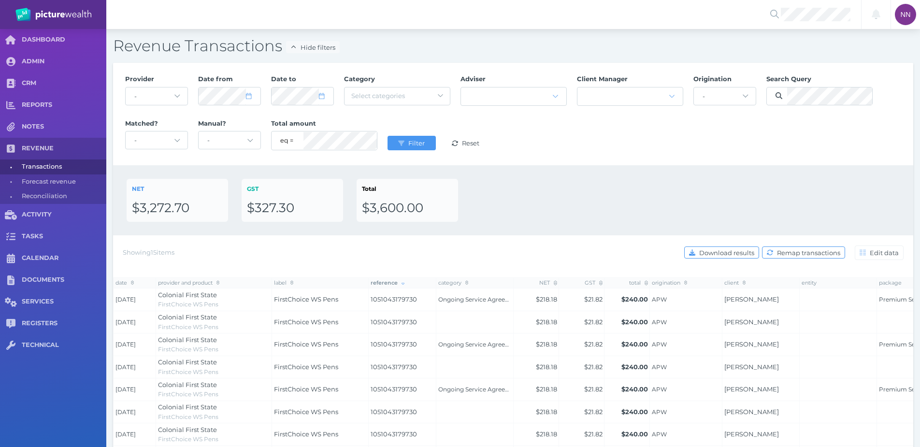
click at [834, 107] on div at bounding box center [819, 96] width 106 height 24
click at [422, 144] on span "Filter" at bounding box center [417, 143] width 23 height 8
drag, startPoint x: 753, startPoint y: 302, endPoint x: 723, endPoint y: 294, distance: 31.2
click at [723, 294] on td "[PERSON_NAME]" at bounding box center [760, 299] width 77 height 23
click at [413, 140] on span "Filter" at bounding box center [417, 143] width 23 height 8
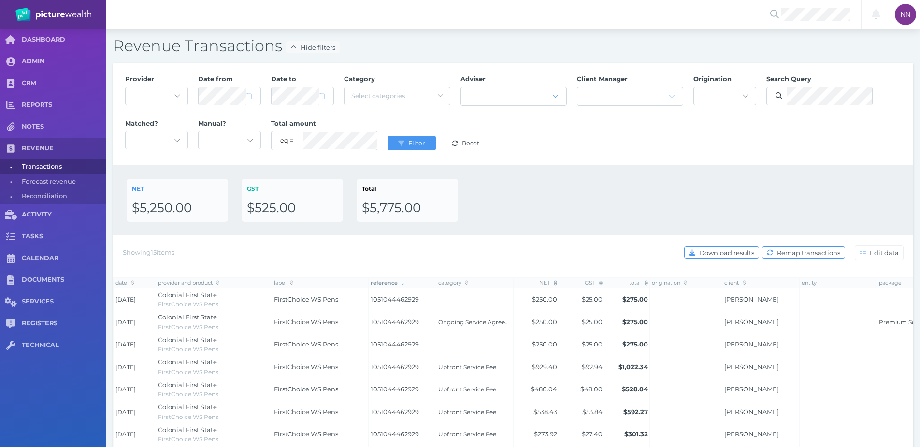
drag, startPoint x: 794, startPoint y: 301, endPoint x: 721, endPoint y: 302, distance: 72.9
click at [721, 302] on tr "[DATE] Colonial First State FirstChoice WS Pens FirstChoice WS Pens 10510444629…" at bounding box center [573, 299] width 920 height 23
click at [427, 142] on span "Filter" at bounding box center [417, 143] width 23 height 8
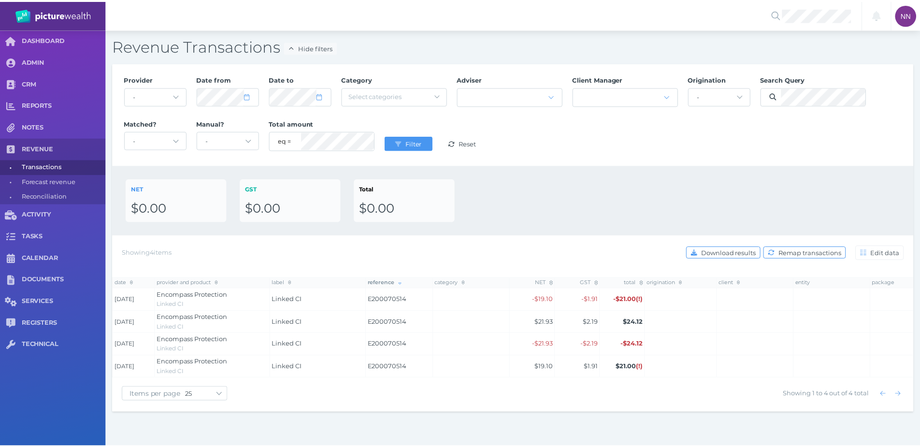
scroll to position [0, 113]
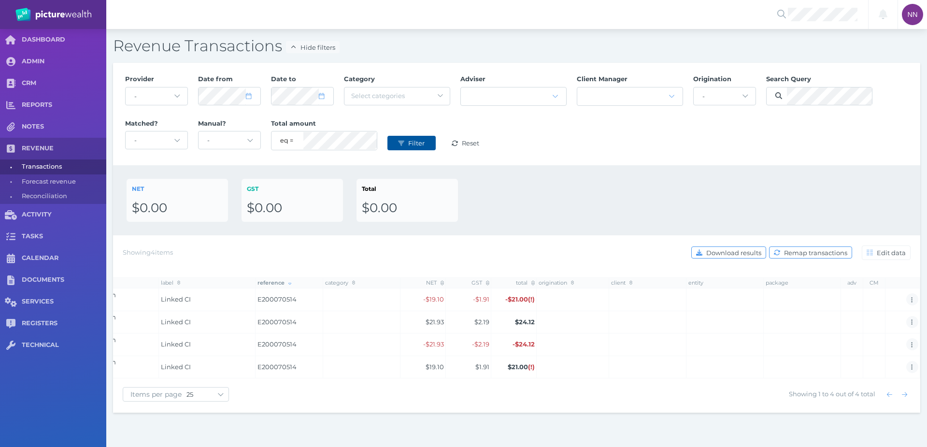
click at [432, 140] on button "Filter" at bounding box center [411, 143] width 48 height 14
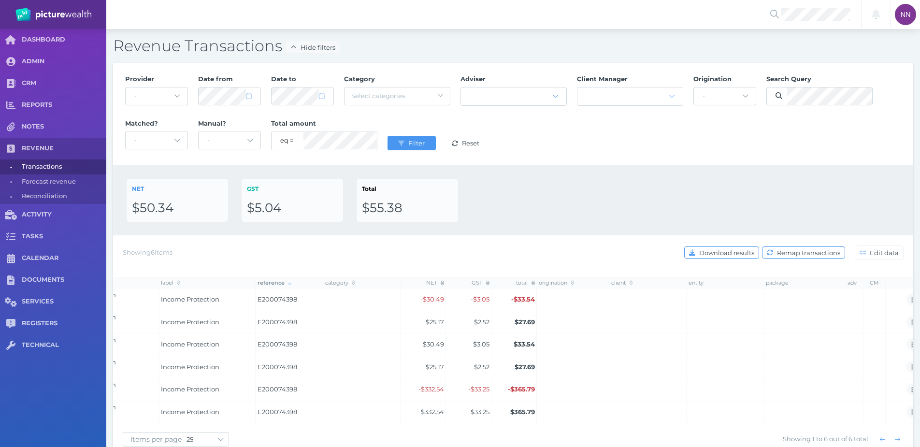
click at [530, 194] on div "NET $50.34 GST $5.04 Total $55.38" at bounding box center [513, 200] width 773 height 43
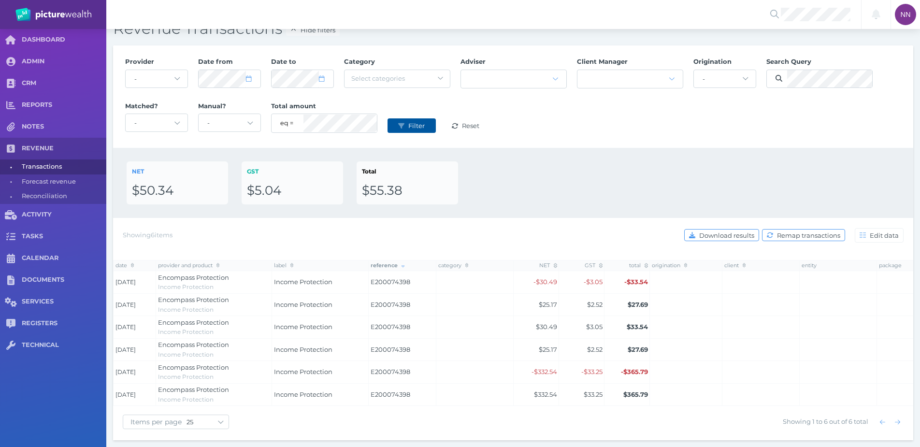
click at [425, 122] on span "Filter" at bounding box center [417, 126] width 23 height 8
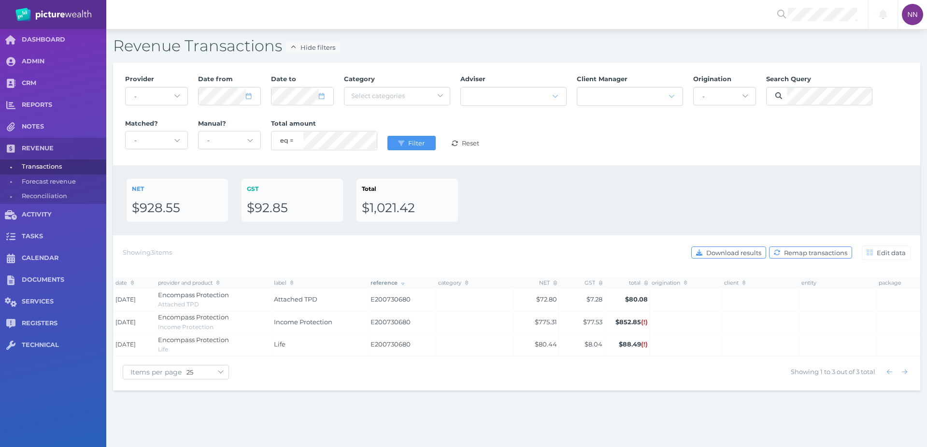
drag, startPoint x: 682, startPoint y: 355, endPoint x: 680, endPoint y: 344, distance: 11.9
click at [826, 343] on tr "[DATE] Encompass Protection Life Life E200730680 $80.44 $8.04 $88.49 (!)" at bounding box center [573, 344] width 920 height 23
click at [431, 134] on div "Filter Reset" at bounding box center [438, 143] width 113 height 30
click at [428, 139] on span "Filter" at bounding box center [417, 143] width 23 height 8
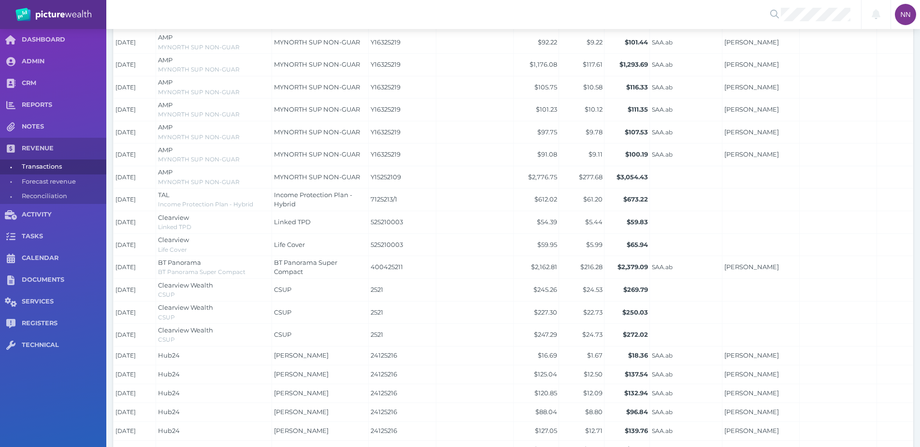
scroll to position [386, 0]
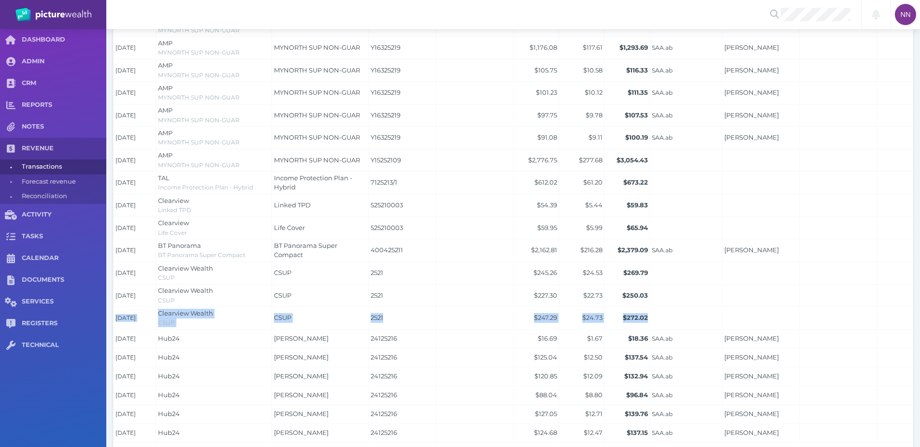
drag, startPoint x: 691, startPoint y: 307, endPoint x: 775, endPoint y: 299, distance: 84.3
click at [775, 299] on tbody "[DATE] AMP MYNORTH SUP NON-GUAR MYNORTH SUP NON-GUAR Y16325219 $89.85 $8.99 $98…" at bounding box center [573, 172] width 920 height 540
click at [775, 299] on td at bounding box center [760, 295] width 77 height 23
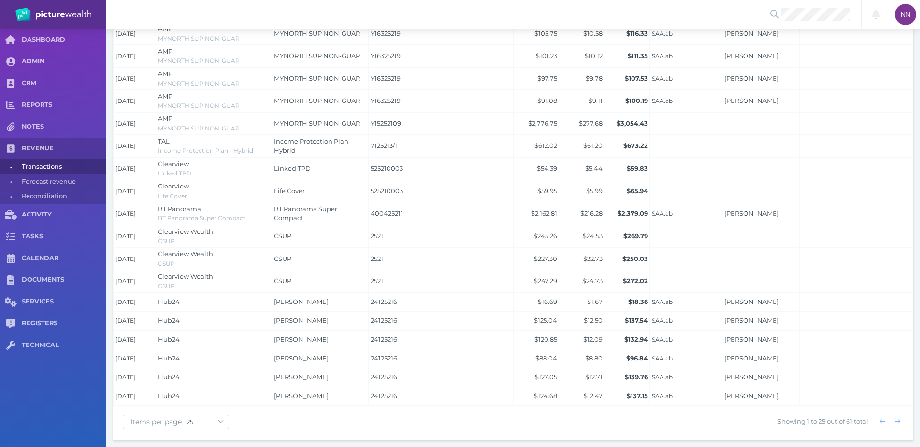
scroll to position [0, 120]
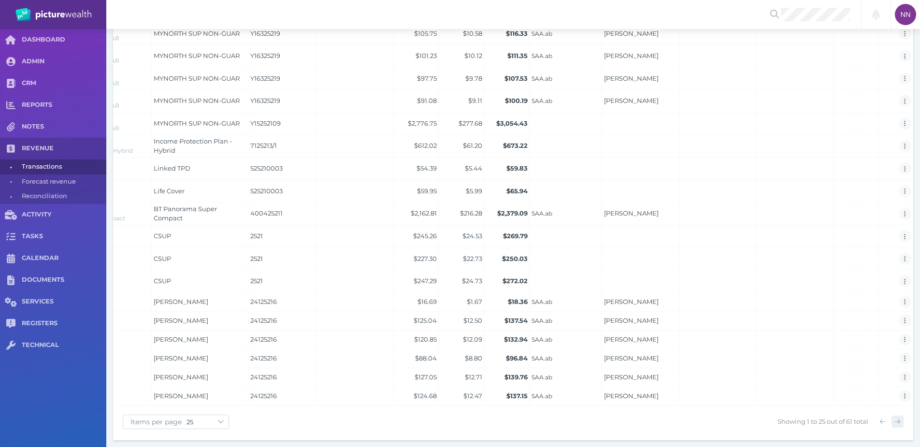
click at [899, 420] on icon "button" at bounding box center [896, 421] width 5 height 6
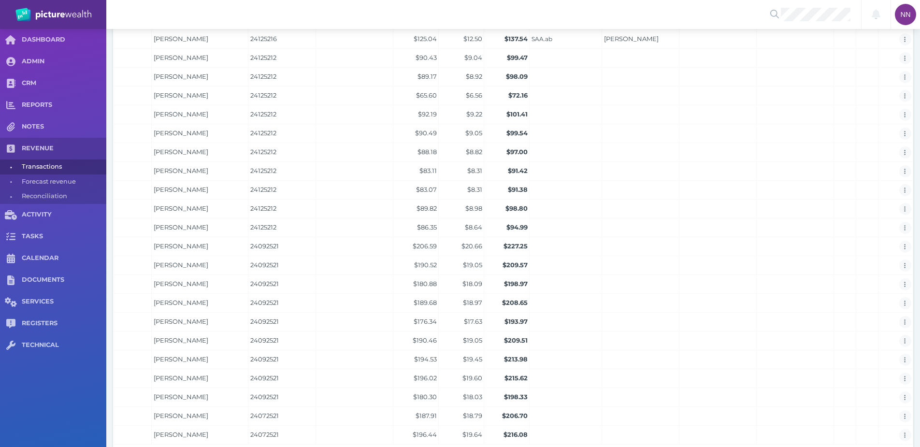
scroll to position [361, 0]
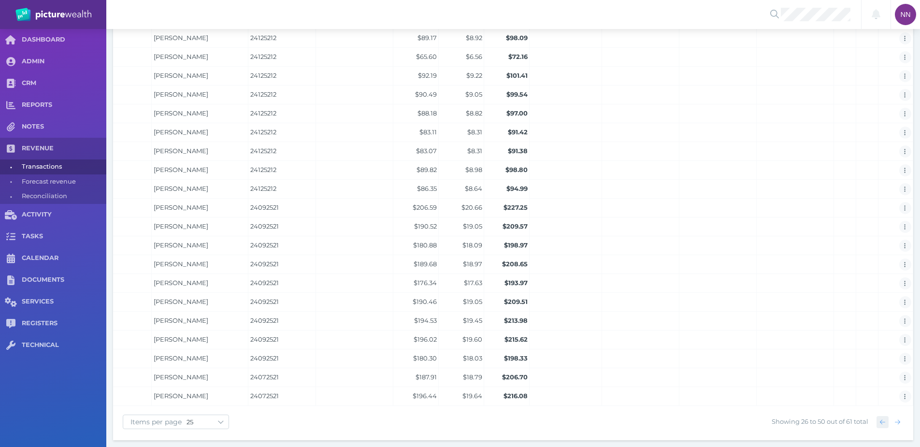
click at [877, 424] on span "button" at bounding box center [882, 422] width 14 height 8
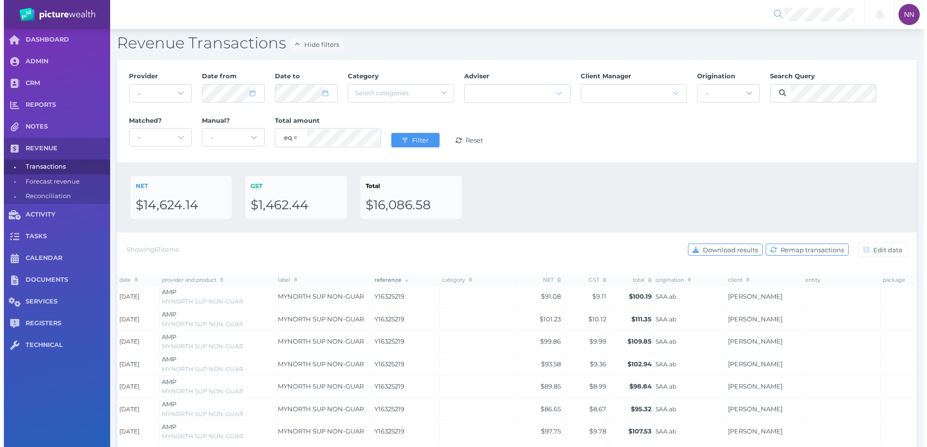
scroll to position [0, 0]
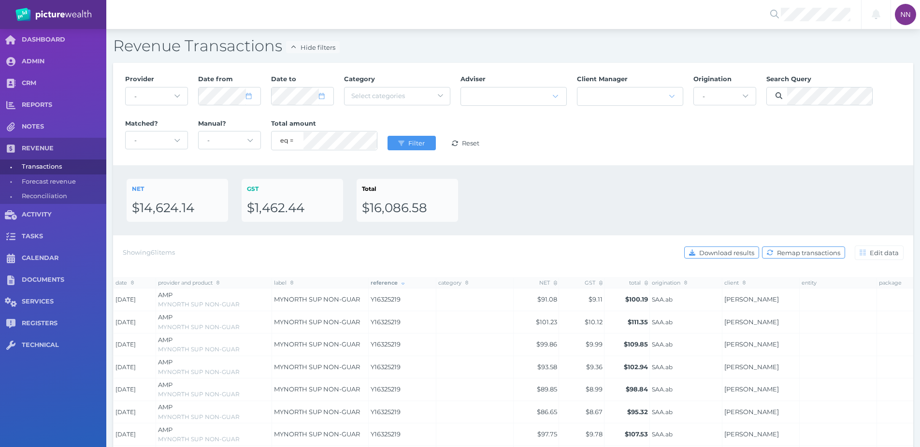
click at [386, 141] on div "Filter Reset" at bounding box center [438, 143] width 113 height 30
click at [407, 142] on span "Filter" at bounding box center [417, 143] width 23 height 8
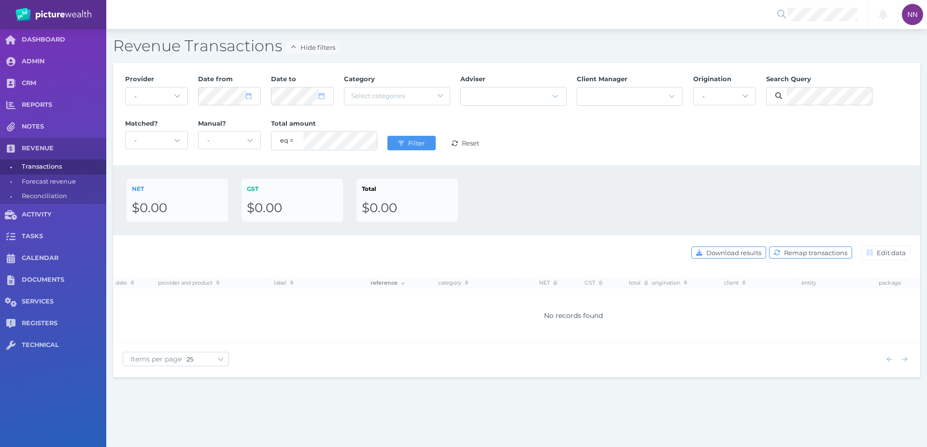
click at [737, 155] on div "Provider - Acuity Fee Revenue Acuity Trustee Advocate Private Wealth Pty Ltd AI…" at bounding box center [517, 114] width 794 height 89
click at [751, 99] on div "Provider - Acuity Fee Revenue Acuity Trustee Advocate Private Wealth Pty Ltd AI…" at bounding box center [517, 114] width 794 height 89
click at [415, 143] on span "Filter" at bounding box center [417, 143] width 23 height 8
click at [857, 132] on div "Provider - Acuity Fee Revenue Acuity Trustee Advocate Private Wealth Pty Ltd AI…" at bounding box center [517, 114] width 794 height 89
click at [422, 135] on div "Filter Reset" at bounding box center [438, 143] width 113 height 30
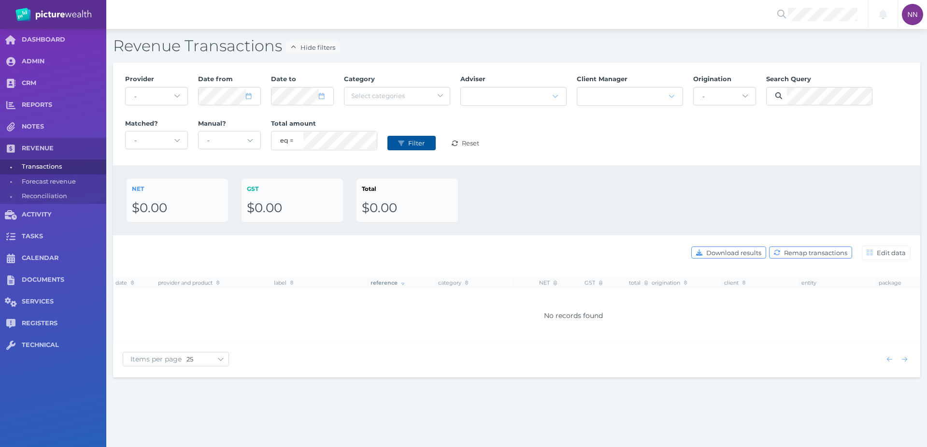
click at [426, 143] on span "Filter" at bounding box center [417, 143] width 23 height 8
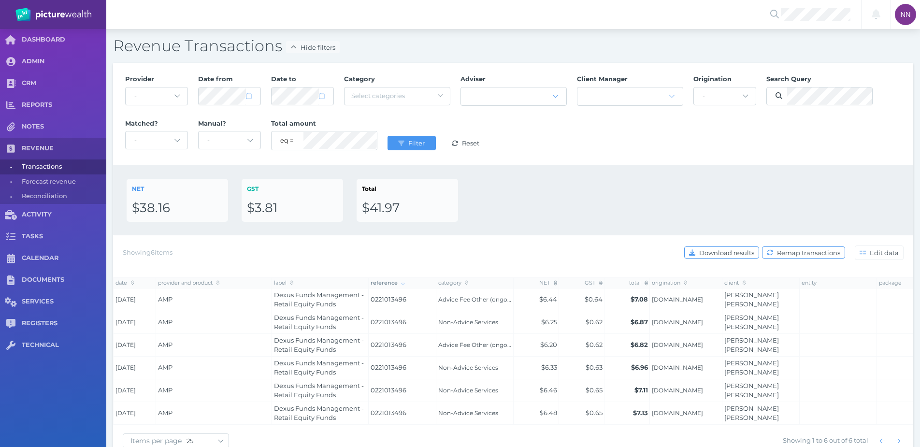
drag, startPoint x: 794, startPoint y: 303, endPoint x: 711, endPoint y: 299, distance: 82.7
click at [711, 299] on tr "[DATE] AMP Dexus Funds Management - Retail Equity Funds 0221013496 Advice Fee O…" at bounding box center [573, 299] width 920 height 23
click at [399, 142] on icon "submit" at bounding box center [401, 143] width 6 height 5
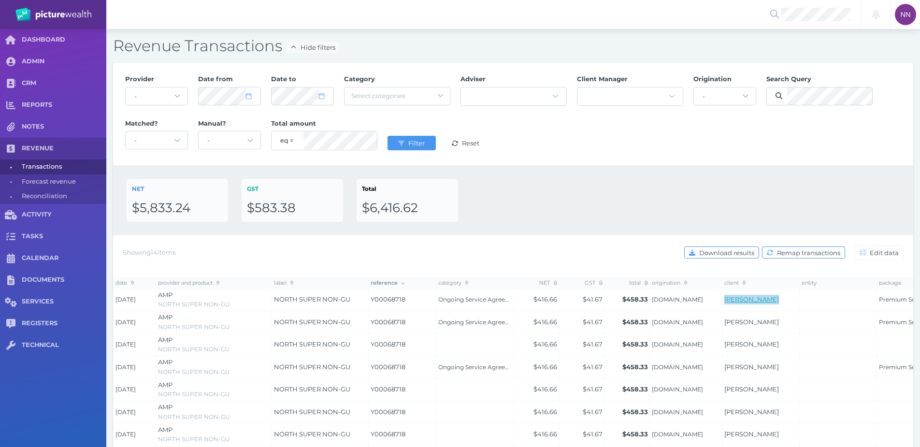
drag, startPoint x: 779, startPoint y: 302, endPoint x: 724, endPoint y: 303, distance: 55.1
click at [724, 303] on td "[PERSON_NAME]" at bounding box center [760, 299] width 77 height 23
click at [799, 86] on div at bounding box center [819, 96] width 106 height 24
click at [400, 142] on icon "submit" at bounding box center [401, 143] width 6 height 5
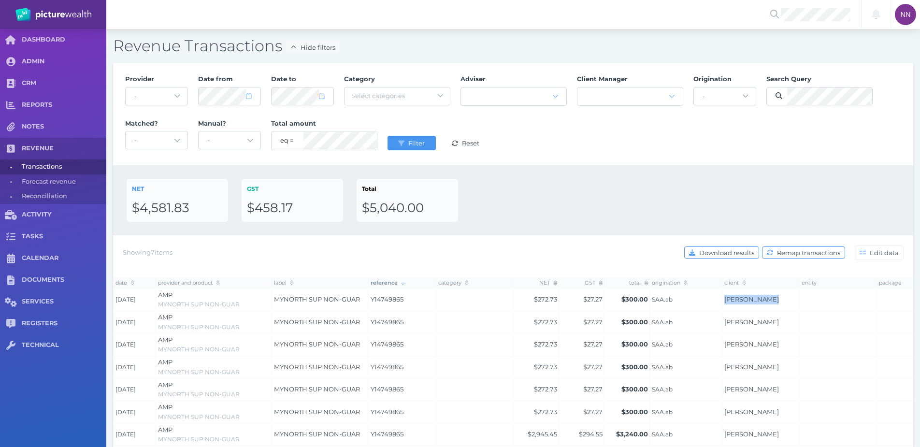
drag, startPoint x: 768, startPoint y: 302, endPoint x: 723, endPoint y: 305, distance: 45.0
click at [723, 305] on tr "[DATE] AMP MYNORTH SUP NON-GUAR MYNORTH SUP NON-GUAR Y14749865 $272.73 $27.27 $…" at bounding box center [573, 299] width 920 height 23
click at [408, 146] on span "Filter" at bounding box center [417, 143] width 23 height 8
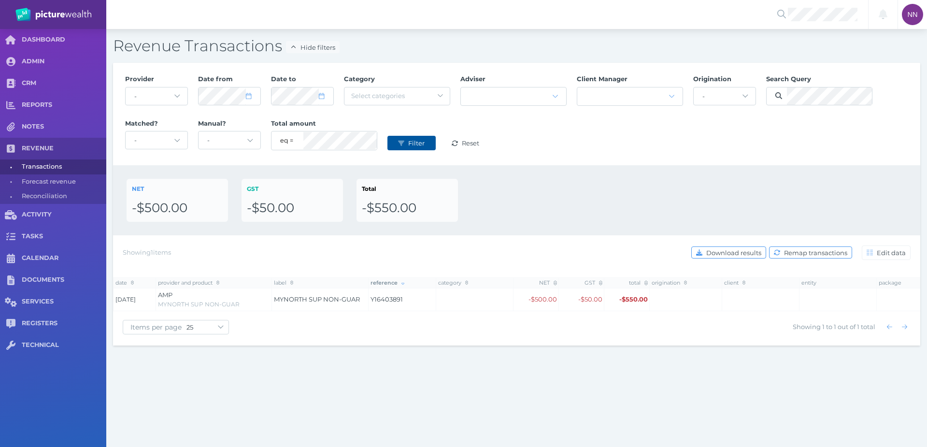
click at [425, 140] on span "Filter" at bounding box center [417, 143] width 23 height 8
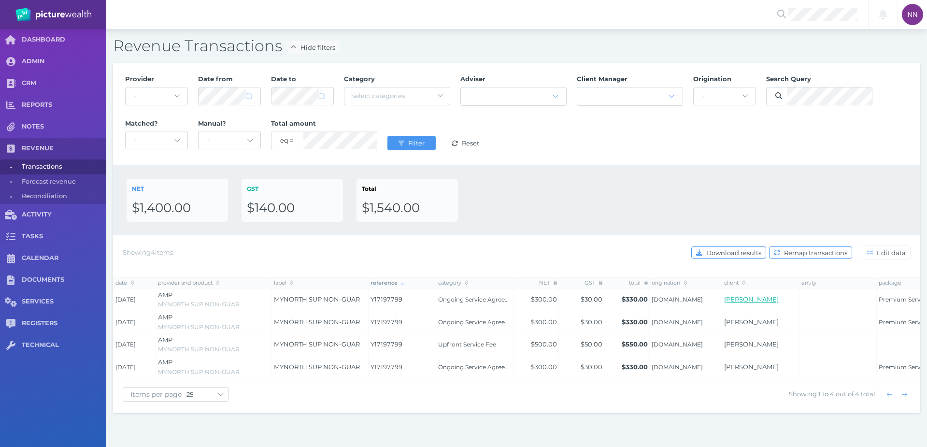
drag, startPoint x: 788, startPoint y: 301, endPoint x: 724, endPoint y: 302, distance: 63.3
click at [724, 302] on td "[PERSON_NAME]" at bounding box center [760, 299] width 77 height 23
